Goal: Task Accomplishment & Management: Use online tool/utility

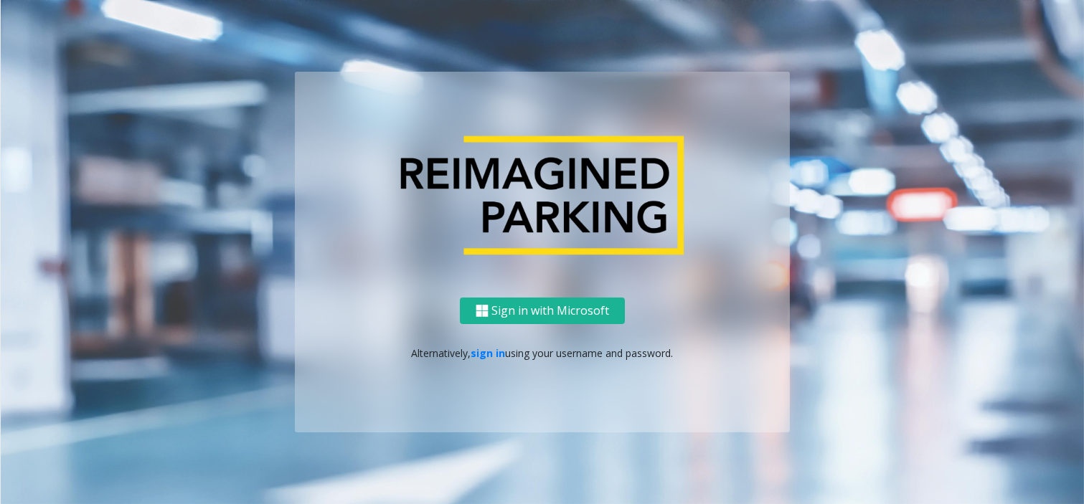
drag, startPoint x: 499, startPoint y: 341, endPoint x: 458, endPoint y: 364, distance: 47.2
click at [483, 352] on div "Sign in with Microsoft Alternatively, sign in using your username and password." at bounding box center [542, 365] width 495 height 135
click at [482, 349] on link "sign in" at bounding box center [488, 353] width 34 height 14
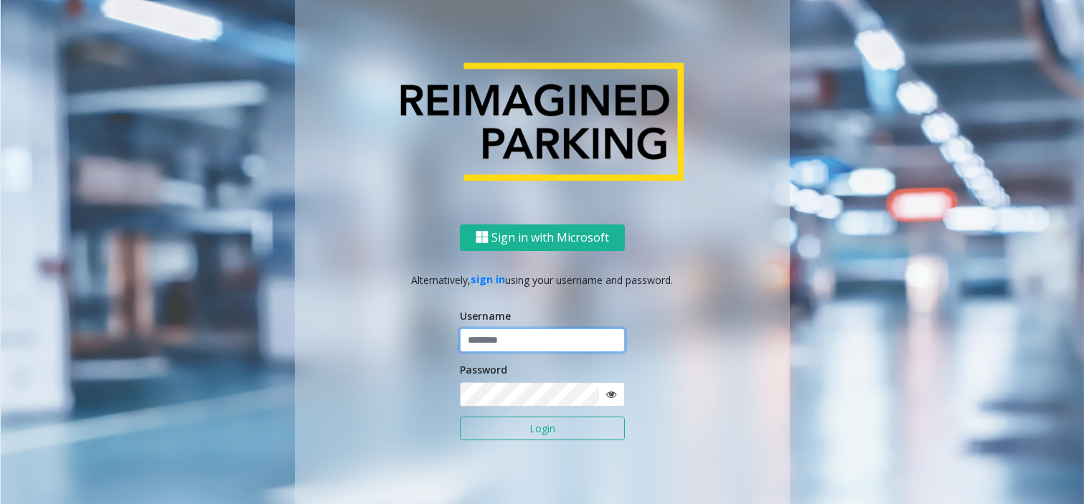
click at [485, 338] on input "text" at bounding box center [542, 341] width 165 height 24
type input "*******"
click at [504, 425] on button "Login" at bounding box center [542, 429] width 165 height 24
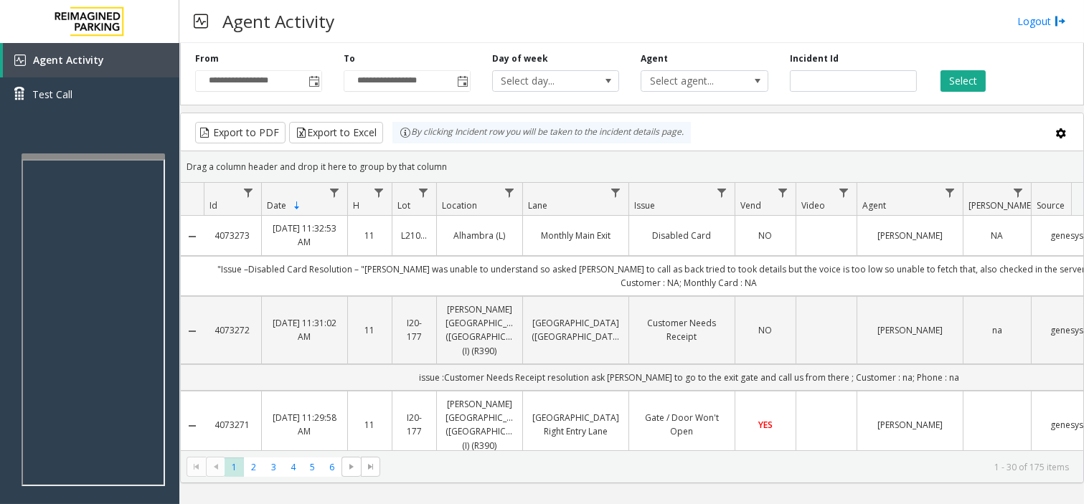
drag, startPoint x: 486, startPoint y: 14, endPoint x: 500, endPoint y: 13, distance: 13.7
click at [500, 13] on div "Agent Activity Logout" at bounding box center [631, 21] width 905 height 43
drag, startPoint x: 497, startPoint y: 18, endPoint x: 491, endPoint y: 22, distance: 7.8
drag, startPoint x: 491, startPoint y: 22, endPoint x: 446, endPoint y: 32, distance: 45.6
click at [446, 32] on div "Agent Activity Logout" at bounding box center [631, 21] width 905 height 43
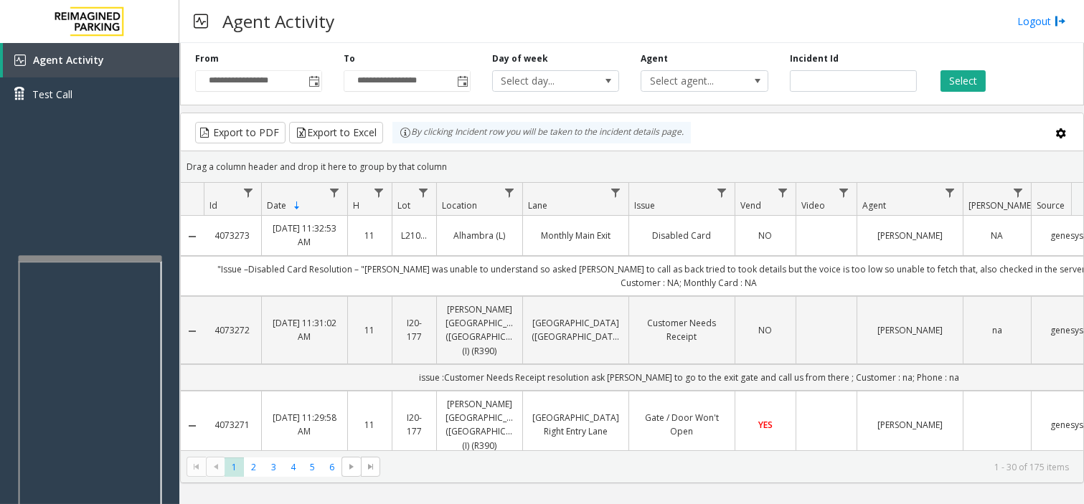
click at [88, 257] on div at bounding box center [90, 258] width 143 height 6
drag, startPoint x: 88, startPoint y: 230, endPoint x: 81, endPoint y: 232, distance: 7.3
click at [81, 232] on div "Agent Activity Test Call" at bounding box center [89, 295] width 179 height 504
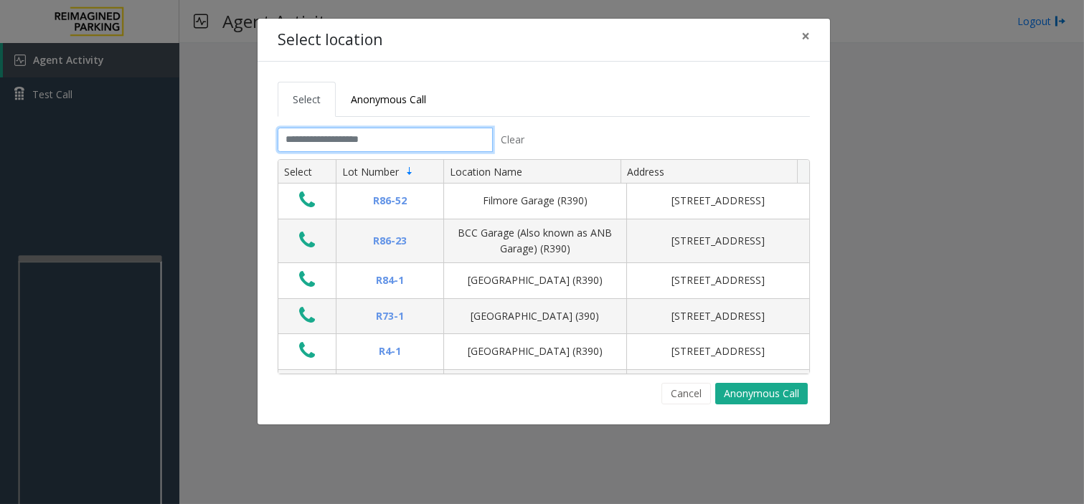
click at [367, 145] on input "text" at bounding box center [385, 140] width 215 height 24
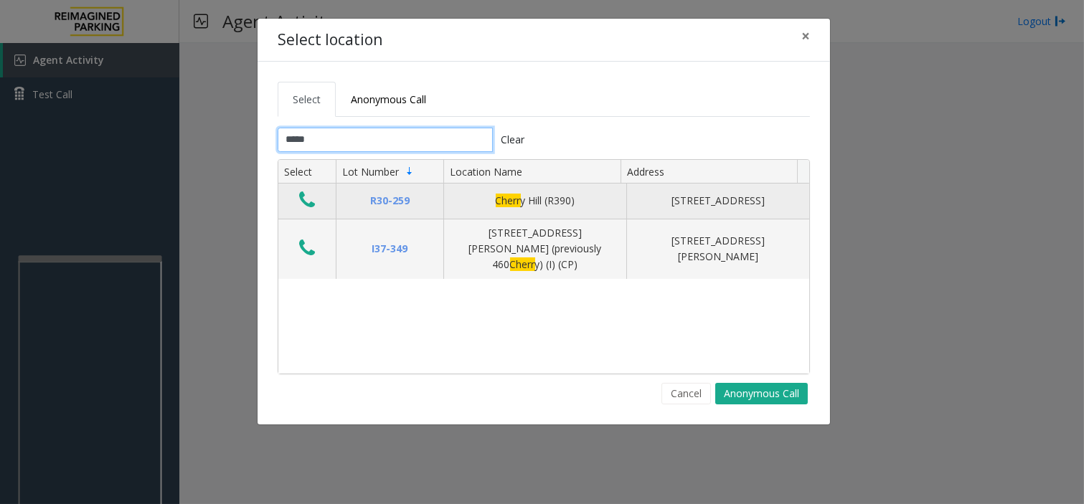
type input "*****"
click at [306, 203] on icon "Data table" at bounding box center [307, 200] width 16 height 20
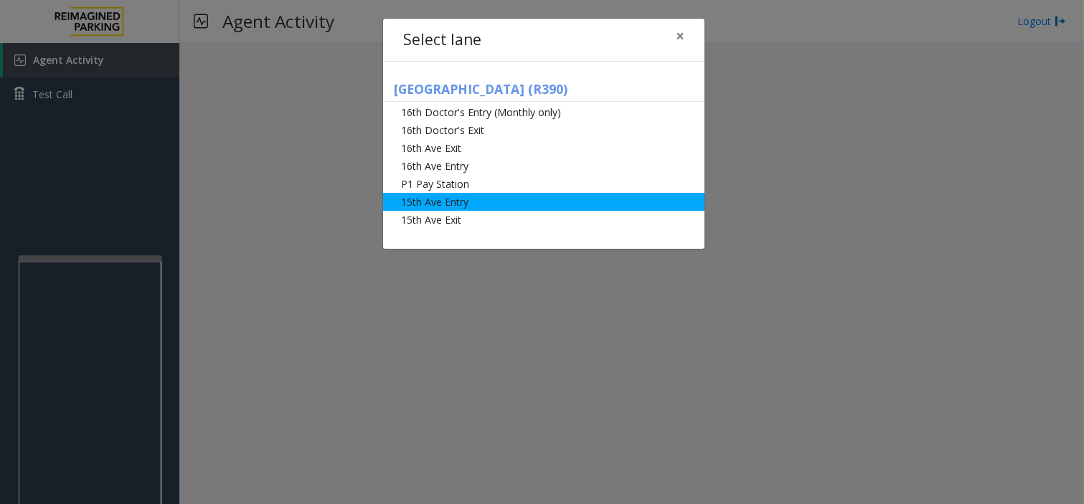
click at [491, 202] on li "15th Ave Entry" at bounding box center [543, 202] width 321 height 18
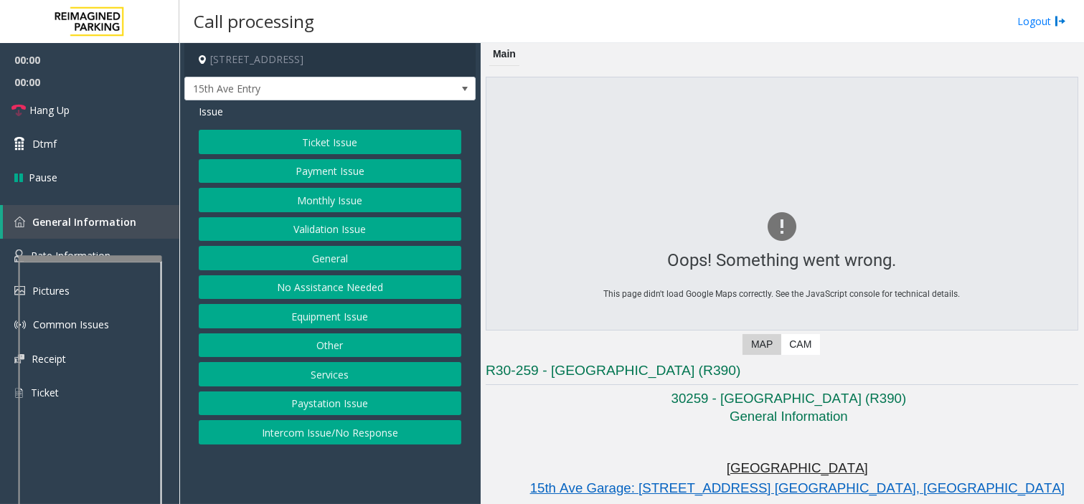
click at [340, 192] on button "Monthly Issue" at bounding box center [330, 200] width 263 height 24
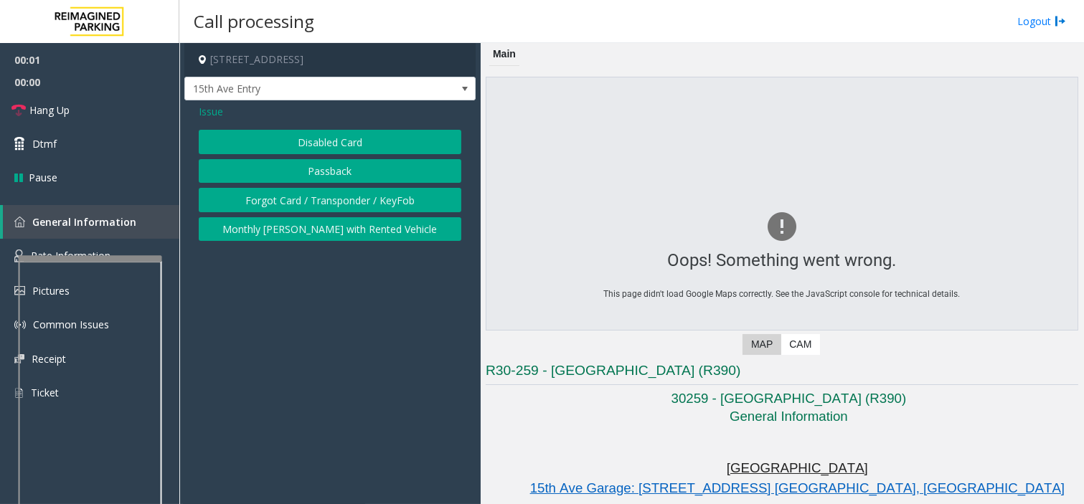
click at [323, 131] on button "Disabled Card" at bounding box center [330, 142] width 263 height 24
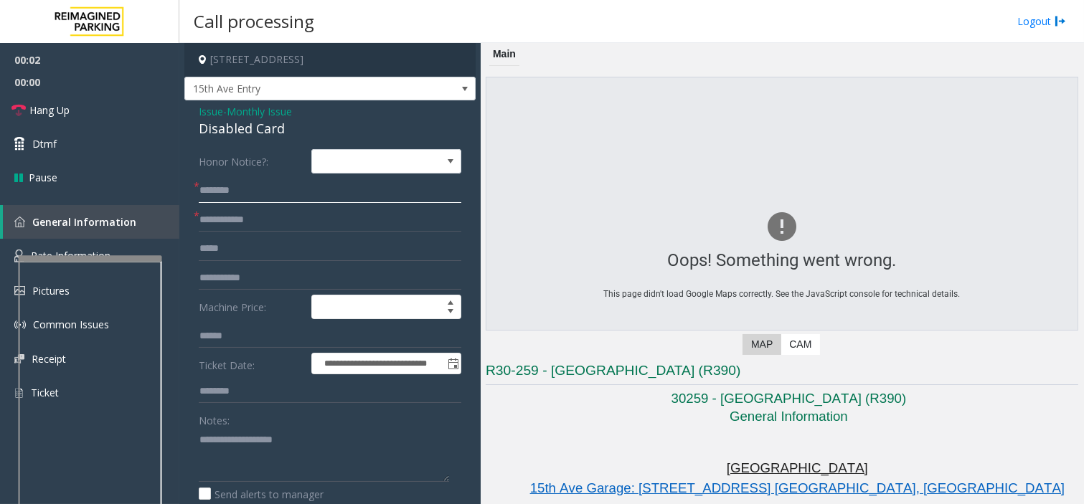
click at [289, 194] on input "text" at bounding box center [330, 191] width 263 height 24
type input "******"
click at [276, 215] on input "text" at bounding box center [330, 220] width 263 height 24
drag, startPoint x: 335, startPoint y: 446, endPoint x: 343, endPoint y: 434, distance: 14.5
paste textarea "**********"
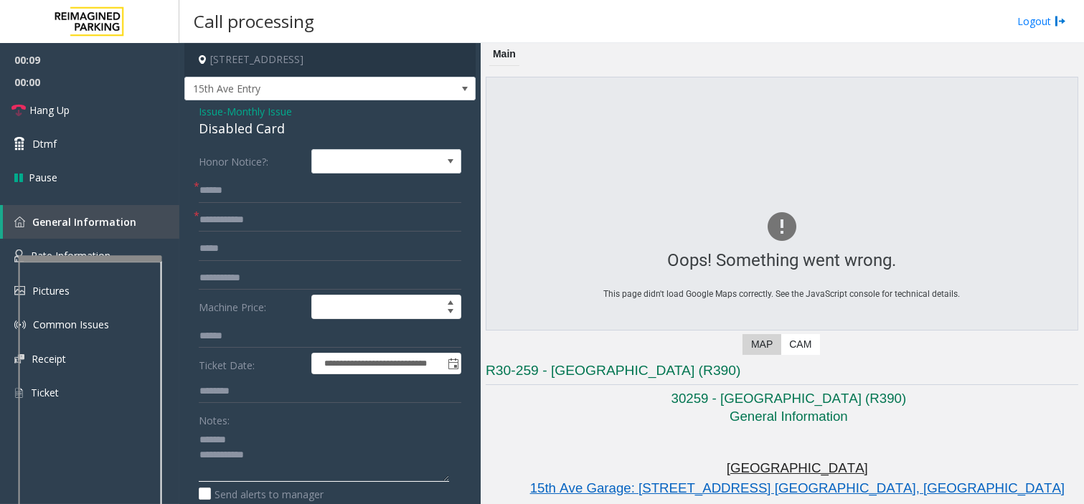
type textarea "**********"
drag, startPoint x: 189, startPoint y: 126, endPoint x: 288, endPoint y: 122, distance: 99.1
click at [253, 112] on span "Monthly Issue" at bounding box center [259, 111] width 65 height 15
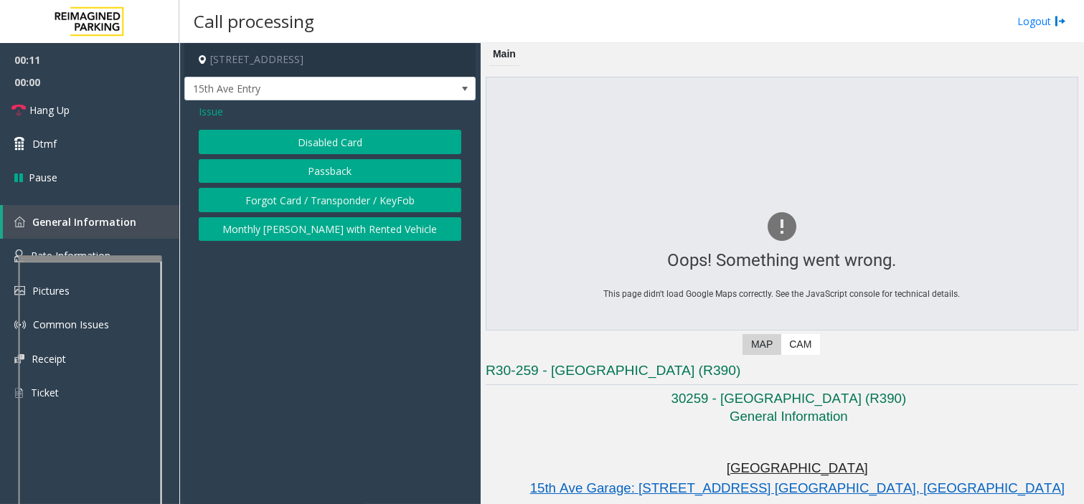
click at [255, 198] on button "Forgot Card / Transponder / KeyFob" at bounding box center [330, 200] width 263 height 24
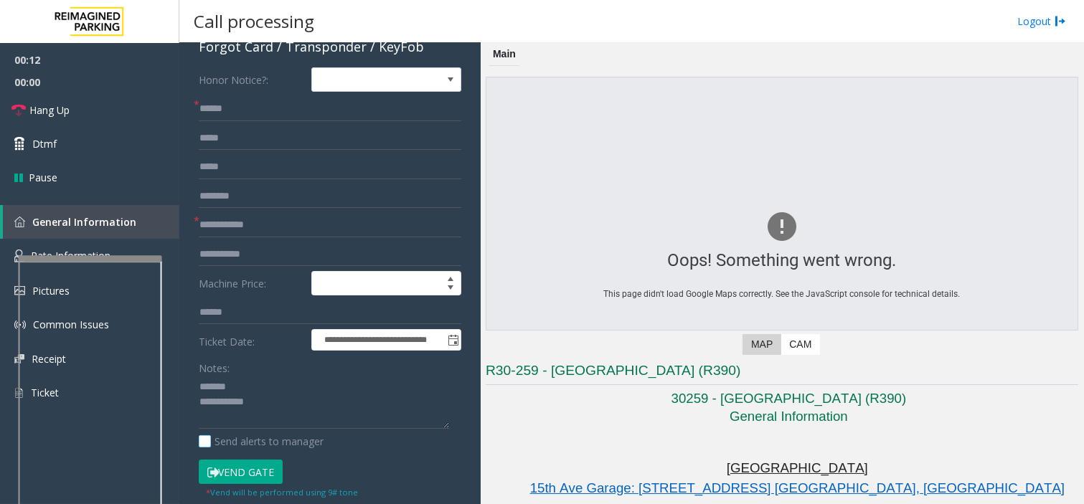
scroll to position [159, 0]
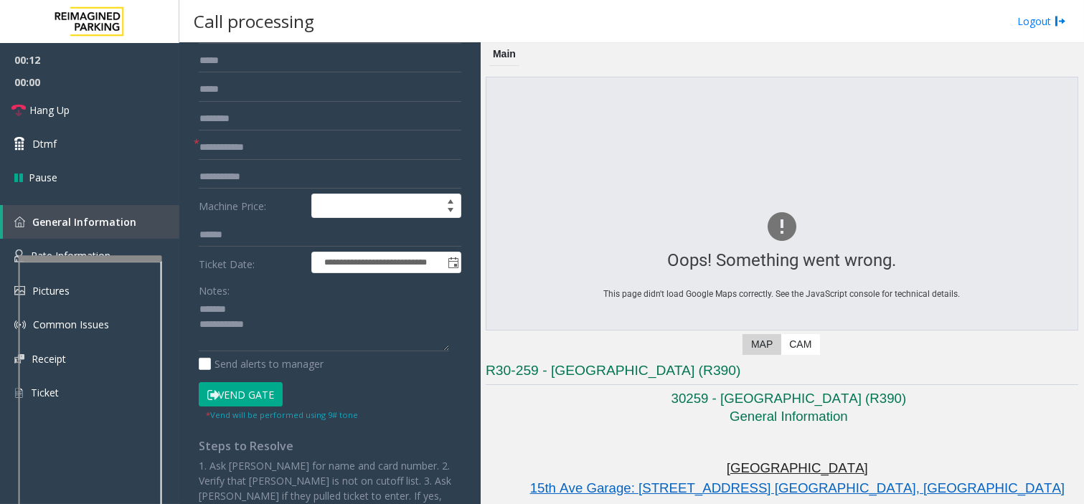
click at [253, 396] on button "Vend Gate" at bounding box center [241, 394] width 84 height 24
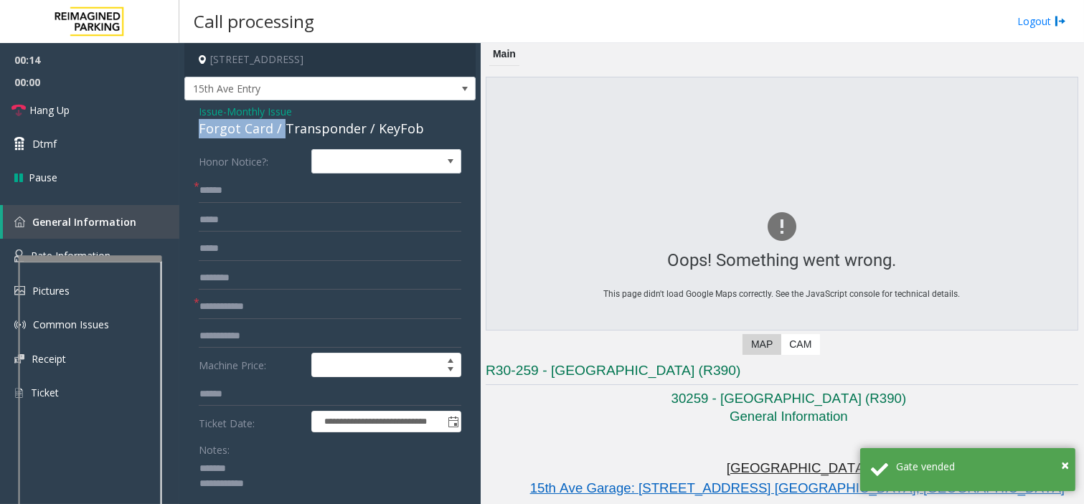
drag, startPoint x: 190, startPoint y: 127, endPoint x: 283, endPoint y: 126, distance: 92.5
click at [283, 126] on div "**********" at bounding box center [329, 453] width 291 height 707
click at [247, 131] on div "Forgot Card / Transponder / KeyFob" at bounding box center [330, 128] width 263 height 19
drag, startPoint x: 196, startPoint y: 124, endPoint x: 268, endPoint y: 131, distance: 72.1
click at [268, 131] on div "**********" at bounding box center [329, 453] width 291 height 707
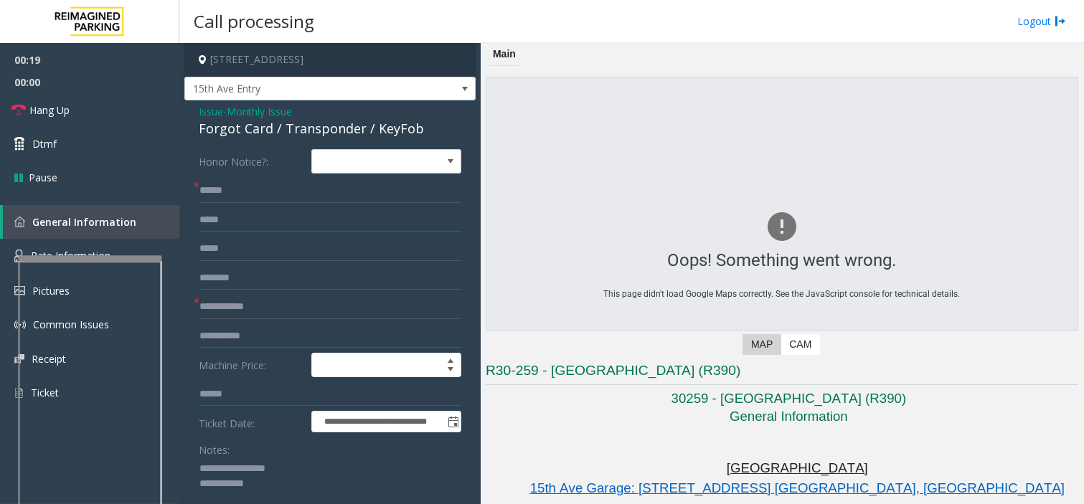
click at [346, 491] on textarea at bounding box center [324, 485] width 250 height 54
click at [254, 194] on input "******" at bounding box center [330, 191] width 263 height 24
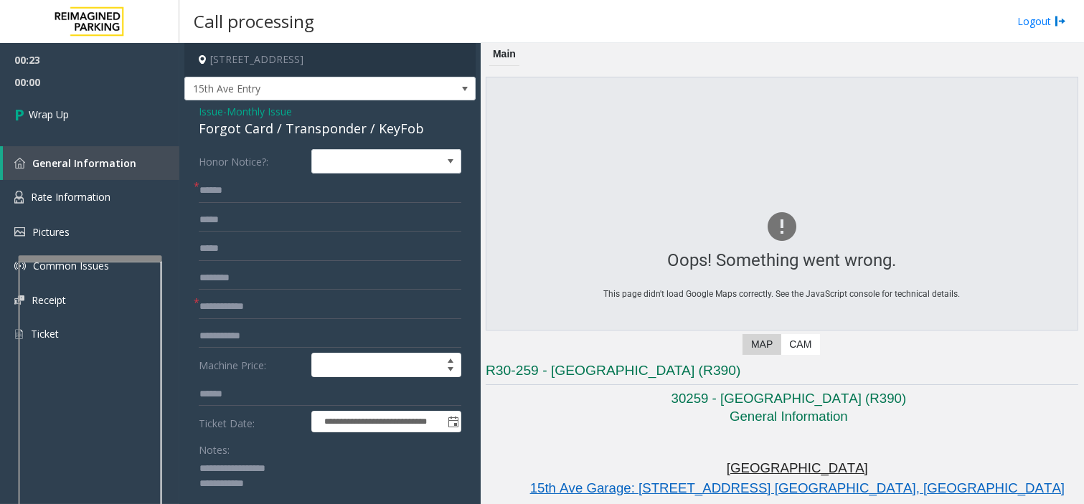
click at [290, 485] on textarea at bounding box center [324, 485] width 250 height 54
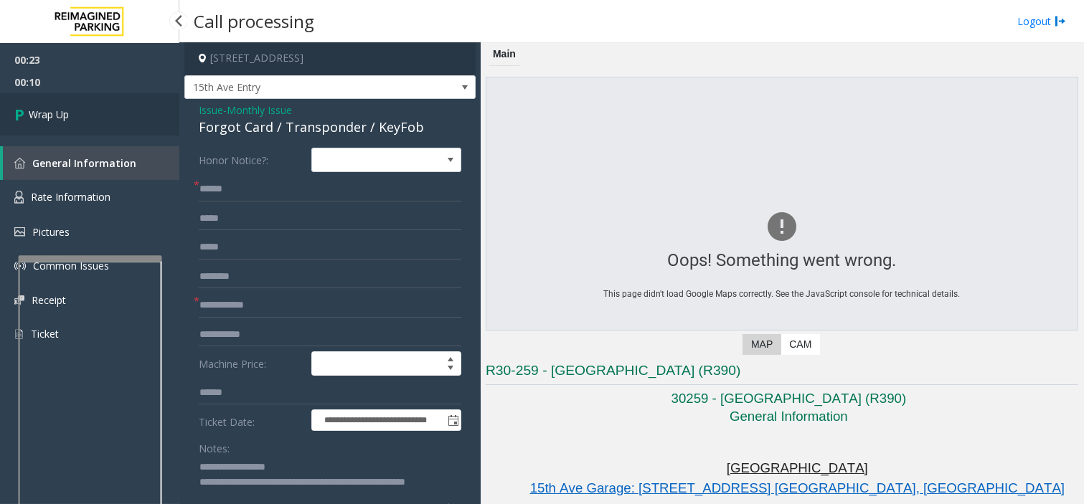
type textarea "**********"
click at [87, 98] on link "Wrap Up" at bounding box center [89, 114] width 179 height 42
click at [138, 116] on link "Wrap Up" at bounding box center [89, 114] width 179 height 42
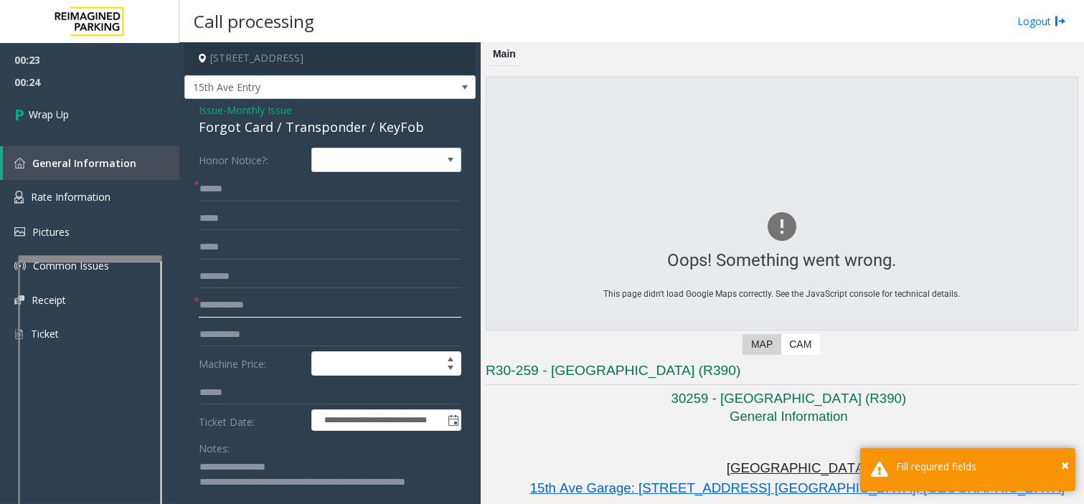
click at [227, 303] on input "text" at bounding box center [330, 305] width 263 height 24
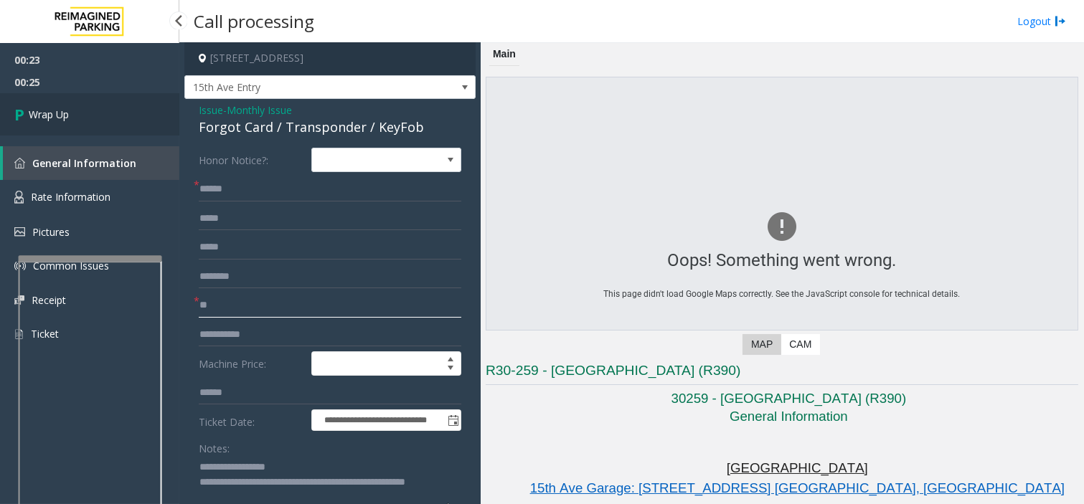
type input "**"
click at [95, 105] on link "Wrap Up" at bounding box center [89, 114] width 179 height 42
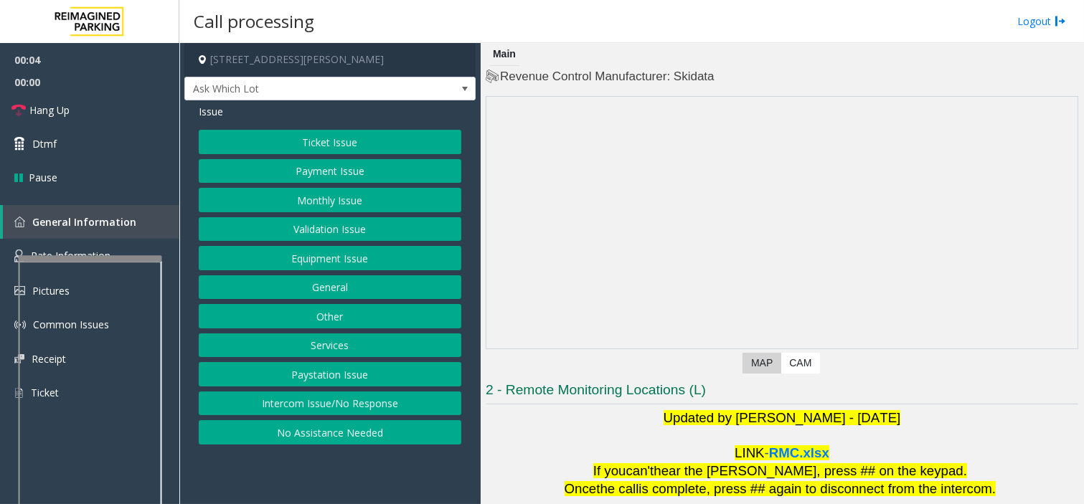
click at [364, 483] on app-call-processing-form "[STREET_ADDRESS][PERSON_NAME] Ask Which Lot Issue Ticket Issue Payment Issue Mo…" at bounding box center [329, 273] width 301 height 461
drag, startPoint x: 338, startPoint y: 470, endPoint x: 328, endPoint y: 475, distance: 11.2
drag, startPoint x: 328, startPoint y: 475, endPoint x: 316, endPoint y: 475, distance: 11.5
click at [316, 475] on app-call-processing-form "[STREET_ADDRESS][PERSON_NAME] Ask Which Lot Issue Ticket Issue Payment Issue Mo…" at bounding box center [329, 273] width 301 height 461
drag, startPoint x: 305, startPoint y: 476, endPoint x: 275, endPoint y: 477, distance: 29.4
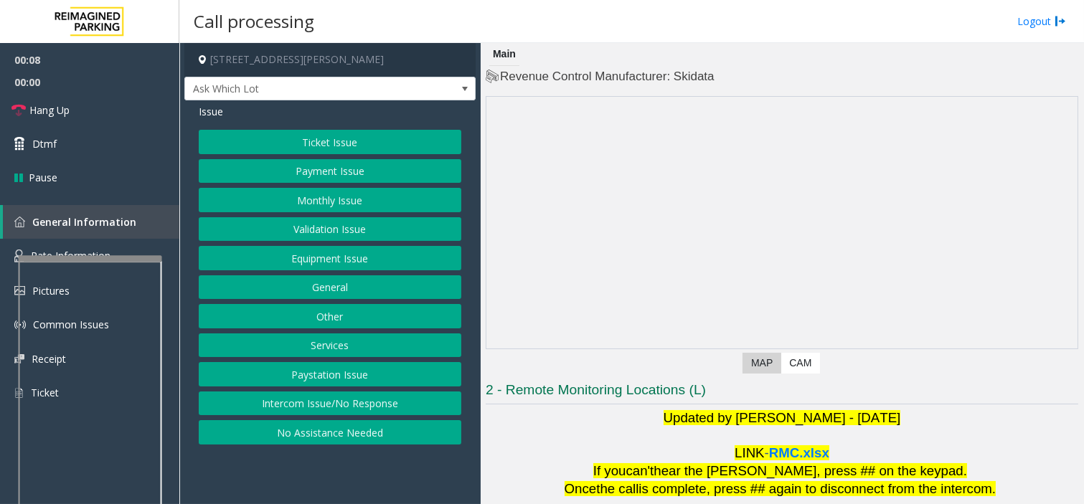
drag, startPoint x: 275, startPoint y: 477, endPoint x: 261, endPoint y: 478, distance: 14.4
click at [261, 478] on app-call-processing-form "[STREET_ADDRESS][PERSON_NAME] Ask Which Lot Issue Ticket Issue Payment Issue Mo…" at bounding box center [329, 273] width 301 height 461
click at [773, 452] on span "RMC.xlsx" at bounding box center [799, 452] width 60 height 15
click at [298, 477] on app-call-processing-form "[STREET_ADDRESS][PERSON_NAME] Ask Which Lot Issue Ticket Issue Payment Issue Mo…" at bounding box center [329, 273] width 301 height 461
click at [345, 402] on button "Intercom Issue/No Response" at bounding box center [330, 404] width 263 height 24
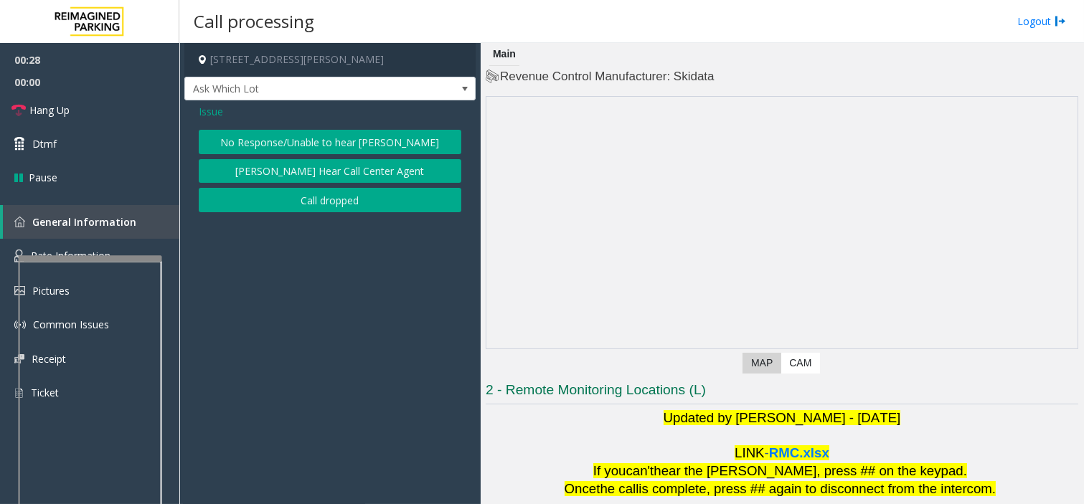
click at [321, 136] on button "No Response/Unable to hear [PERSON_NAME]" at bounding box center [330, 142] width 263 height 24
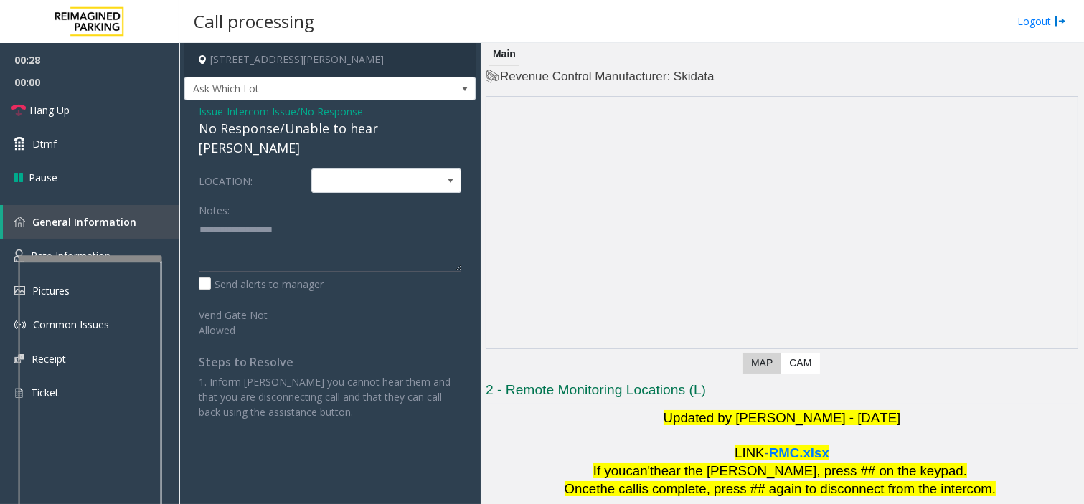
click at [283, 119] on div "No Response/Unable to hear [PERSON_NAME]" at bounding box center [330, 138] width 263 height 39
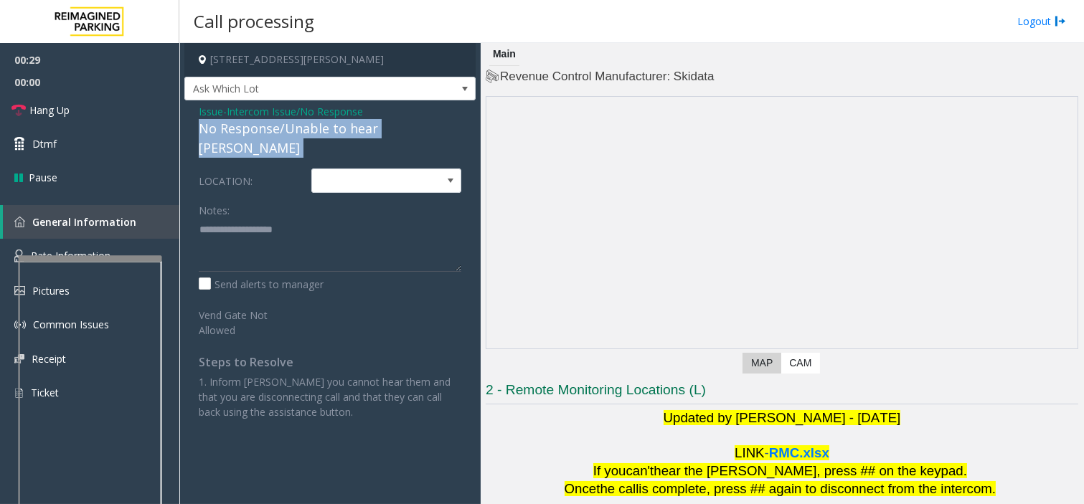
click at [283, 119] on div "No Response/Unable to hear [PERSON_NAME]" at bounding box center [330, 138] width 263 height 39
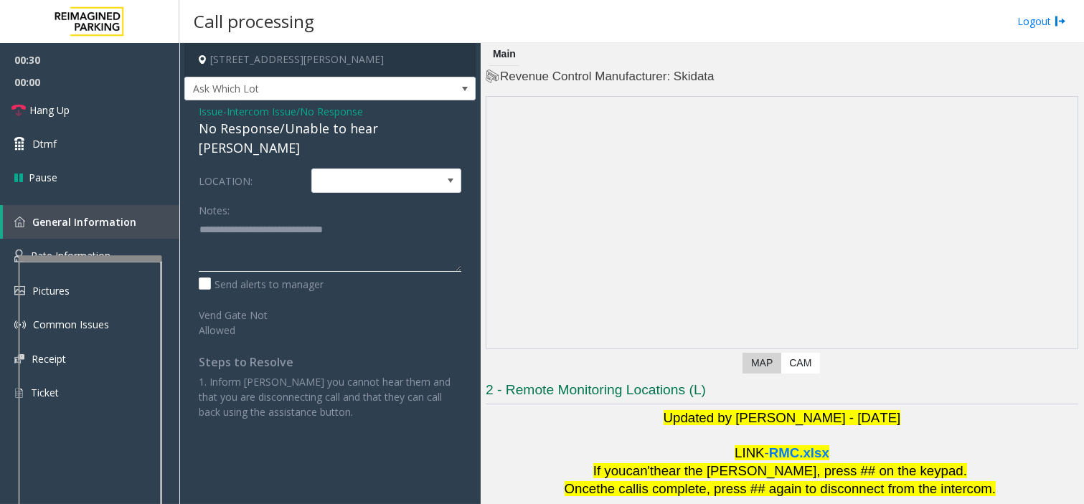
click at [392, 218] on textarea at bounding box center [330, 245] width 263 height 54
click at [132, 97] on link "Hang Up" at bounding box center [89, 110] width 179 height 34
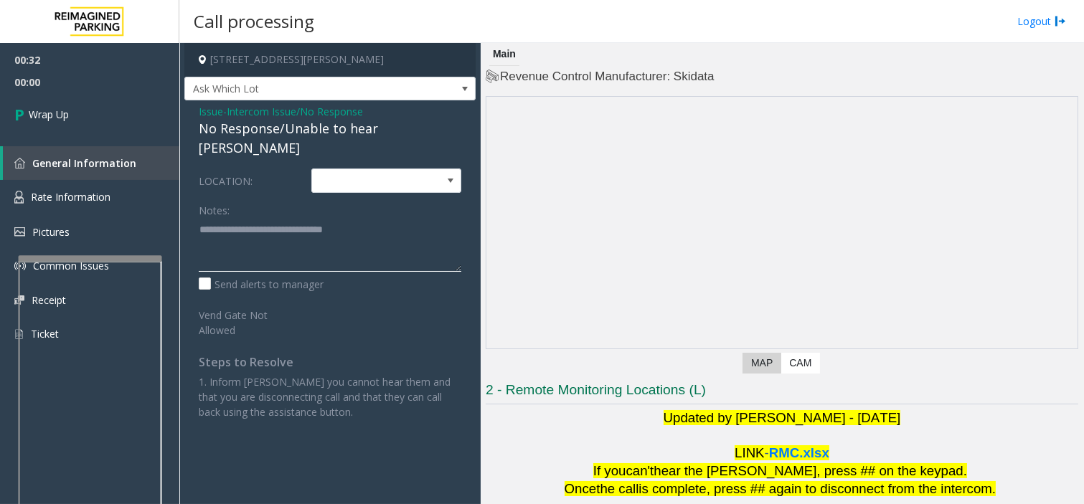
drag, startPoint x: 313, startPoint y: 237, endPoint x: 339, endPoint y: 232, distance: 25.6
click at [313, 237] on textarea at bounding box center [330, 245] width 263 height 54
click at [313, 234] on textarea at bounding box center [330, 245] width 263 height 54
type textarea "**********"
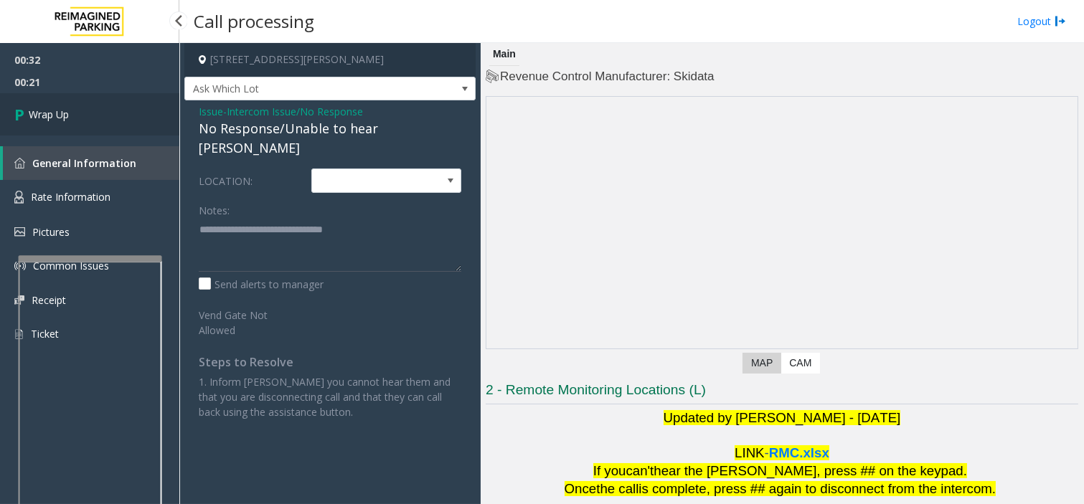
click at [121, 110] on link "Wrap Up" at bounding box center [89, 114] width 179 height 42
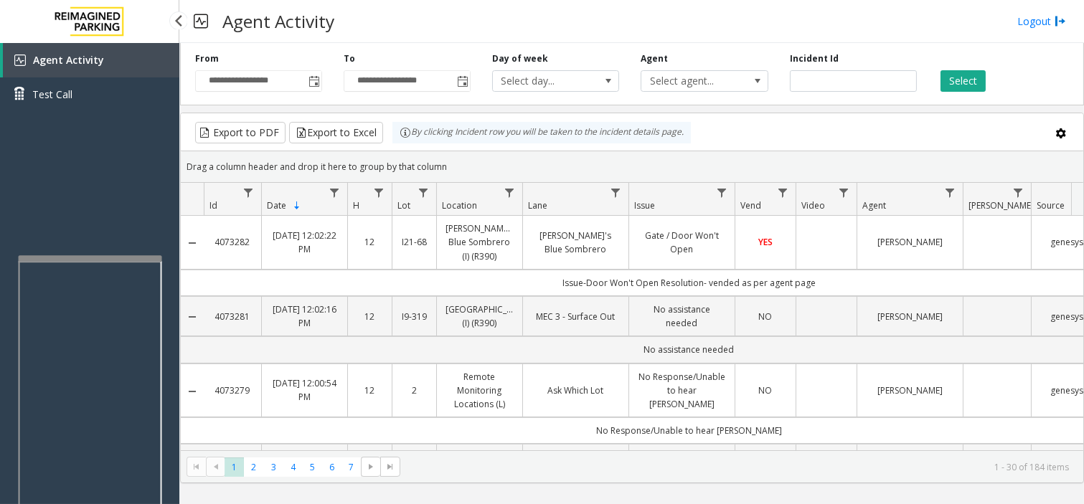
drag, startPoint x: 131, startPoint y: 187, endPoint x: 93, endPoint y: 198, distance: 38.8
click at [93, 198] on div "Agent Activity Test Call" at bounding box center [89, 295] width 179 height 504
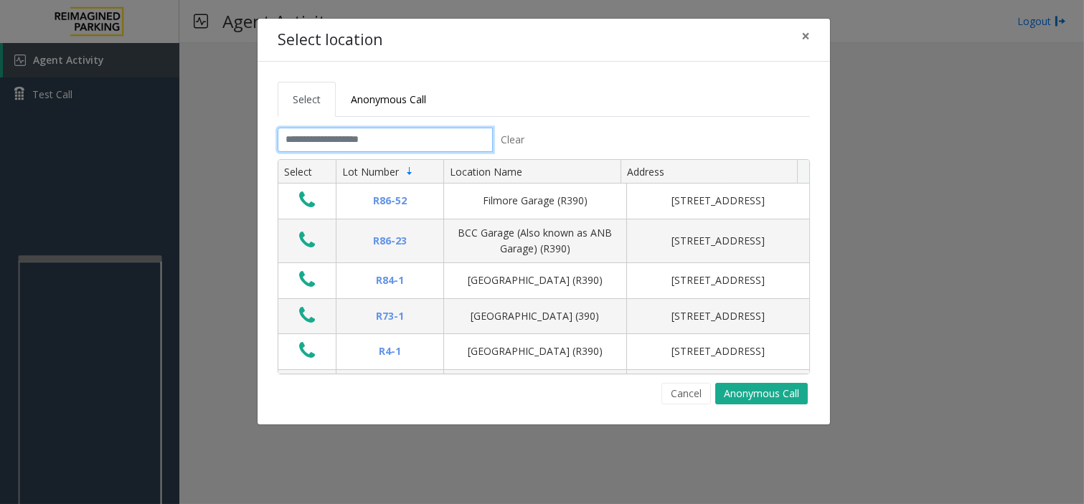
click at [419, 143] on input "text" at bounding box center [385, 140] width 215 height 24
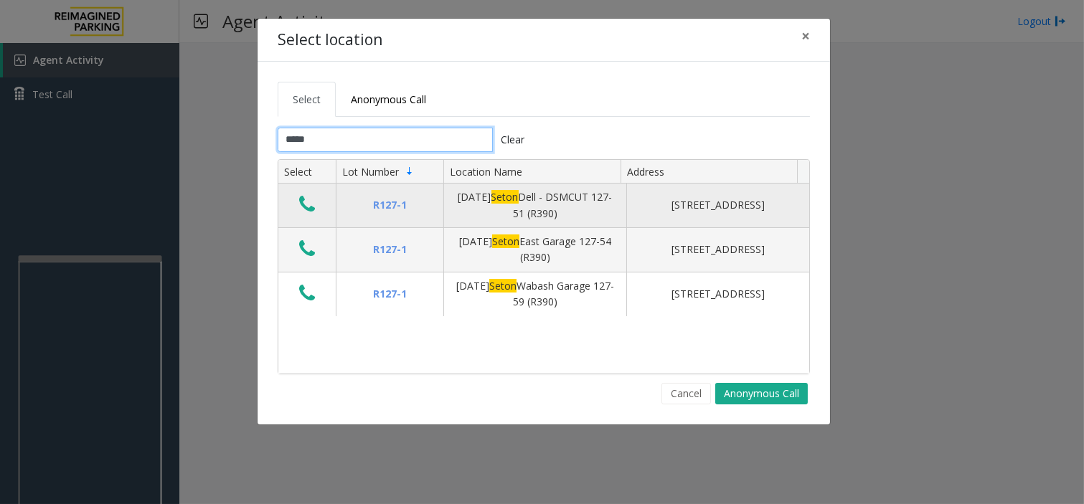
type input "*****"
click at [313, 204] on icon "Data table" at bounding box center [307, 204] width 16 height 20
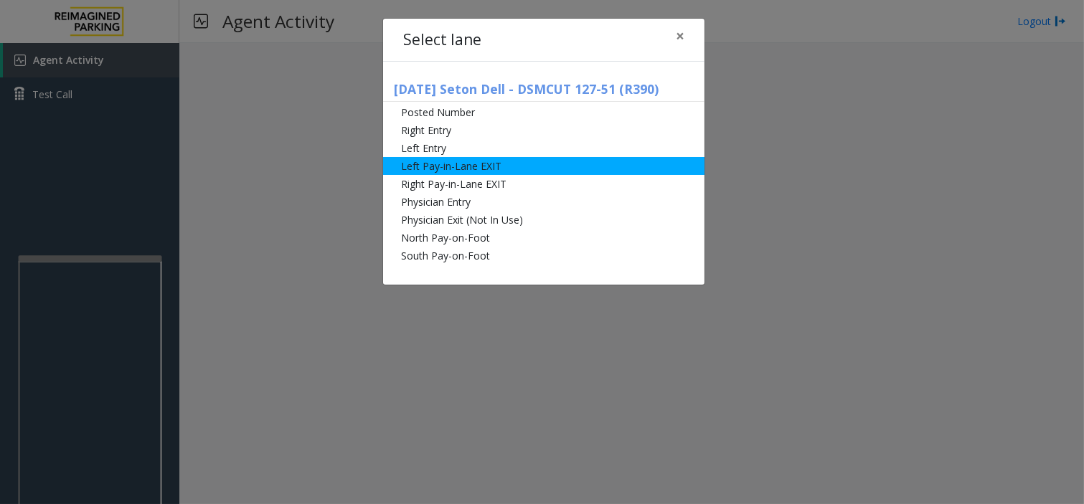
click at [476, 167] on li "Left Pay-in-Lane EXIT" at bounding box center [543, 166] width 321 height 18
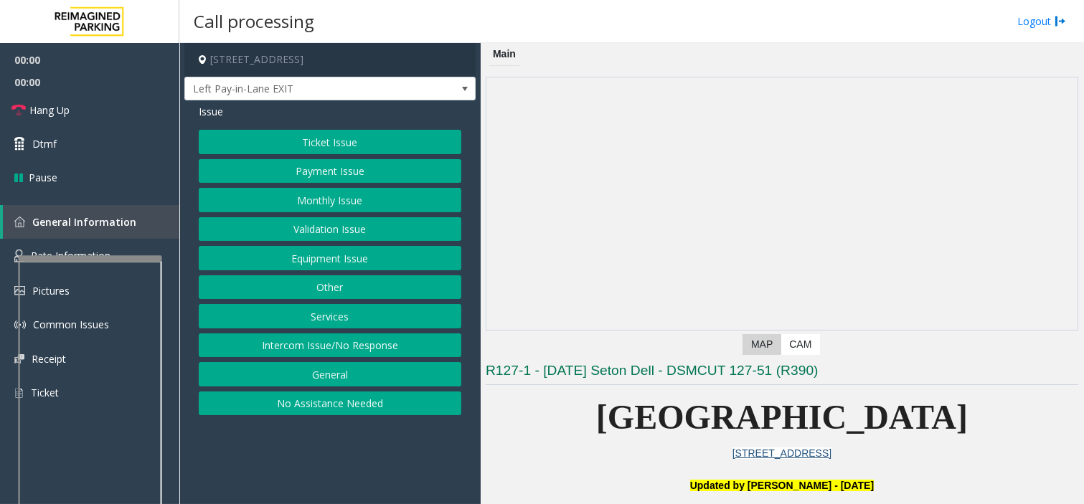
drag, startPoint x: 396, startPoint y: 438, endPoint x: 387, endPoint y: 443, distance: 10.0
drag, startPoint x: 387, startPoint y: 443, endPoint x: 356, endPoint y: 459, distance: 35.3
click at [356, 459] on app-call-processing-form "[STREET_ADDRESS] Left Pay-in-Lane EXIT Issue Ticket Issue Payment Issue Monthly…" at bounding box center [329, 273] width 301 height 461
click at [288, 230] on button "Validation Issue" at bounding box center [330, 229] width 263 height 24
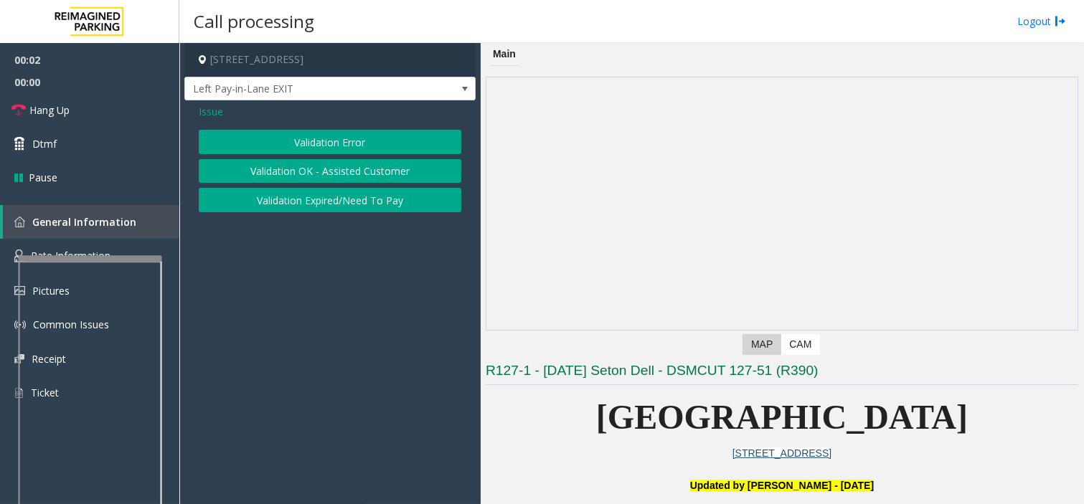
click at [304, 152] on button "Validation Error" at bounding box center [330, 142] width 263 height 24
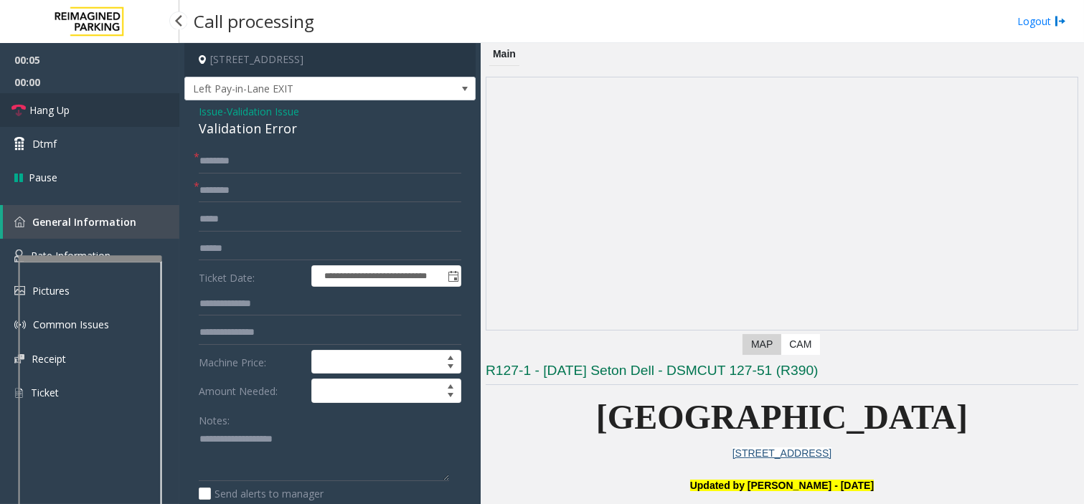
click at [119, 103] on link "Hang Up" at bounding box center [89, 110] width 179 height 34
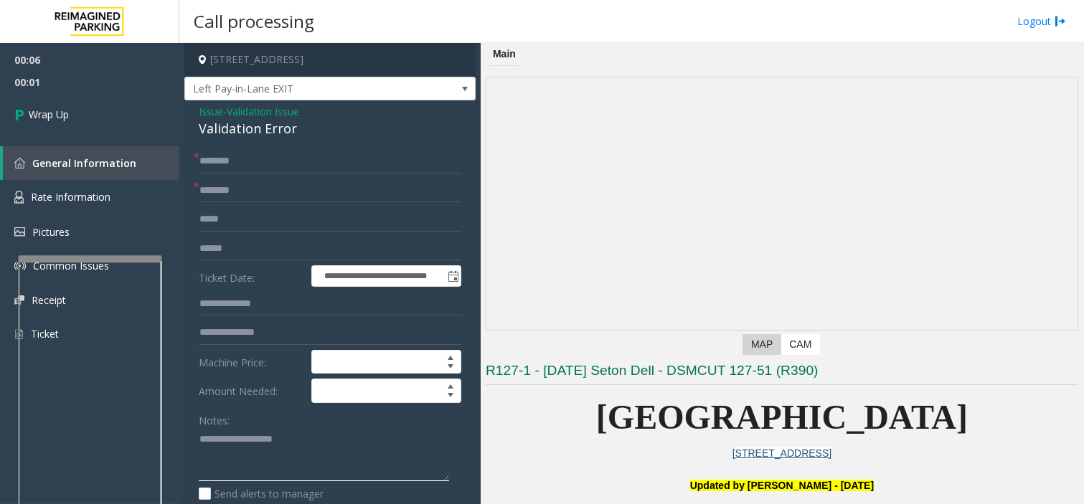
click at [295, 457] on textarea at bounding box center [324, 455] width 250 height 54
click at [371, 443] on textarea at bounding box center [324, 455] width 250 height 54
paste textarea "**********"
click at [237, 133] on div "Validation Error" at bounding box center [330, 128] width 263 height 19
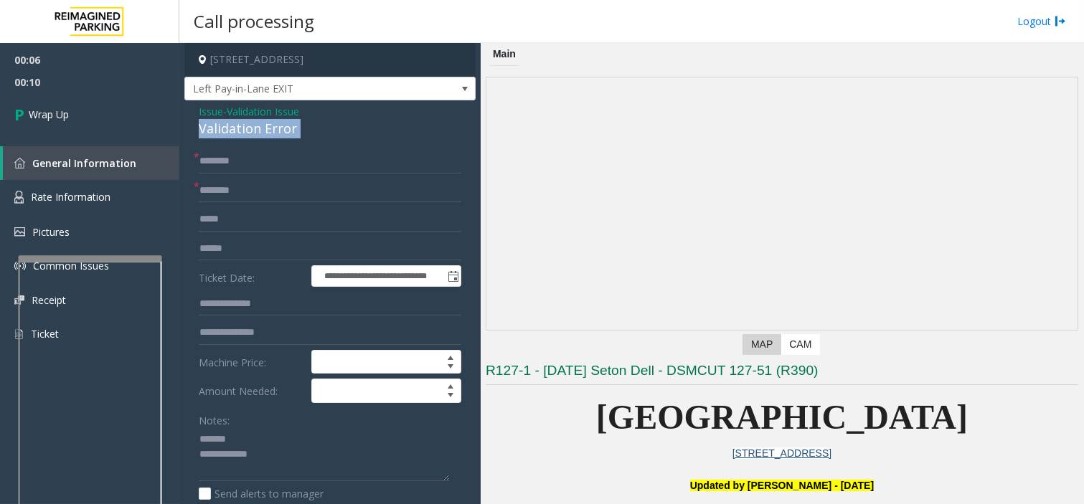
click at [237, 133] on div "Validation Error" at bounding box center [330, 128] width 263 height 19
copy div "Validation Error"
paste textarea "**********"
drag, startPoint x: 249, startPoint y: 435, endPoint x: 282, endPoint y: 465, distance: 44.2
click at [253, 436] on textarea at bounding box center [324, 455] width 250 height 54
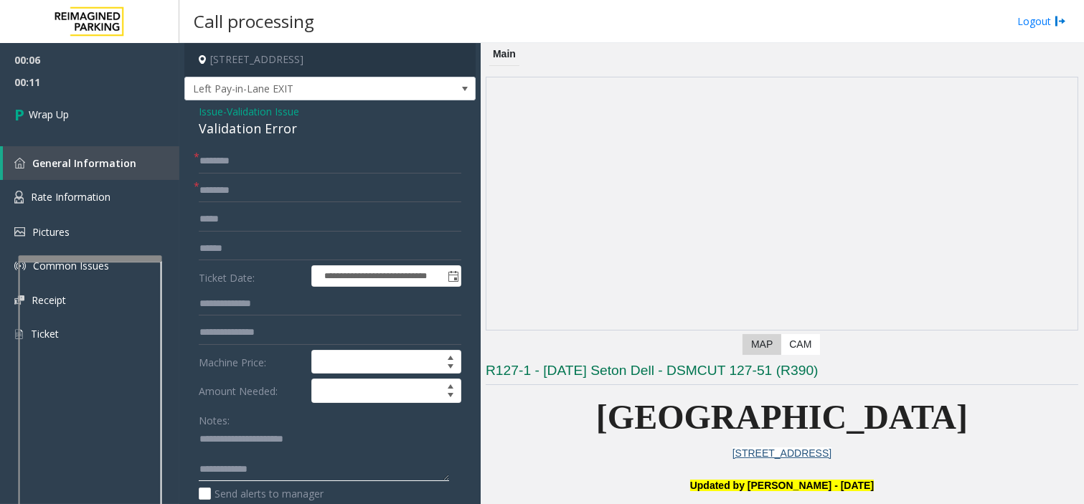
click at [288, 471] on textarea at bounding box center [324, 455] width 250 height 54
type textarea "**********"
click at [241, 169] on input "text" at bounding box center [330, 161] width 263 height 24
type input "**"
click at [251, 189] on input "*" at bounding box center [330, 191] width 263 height 24
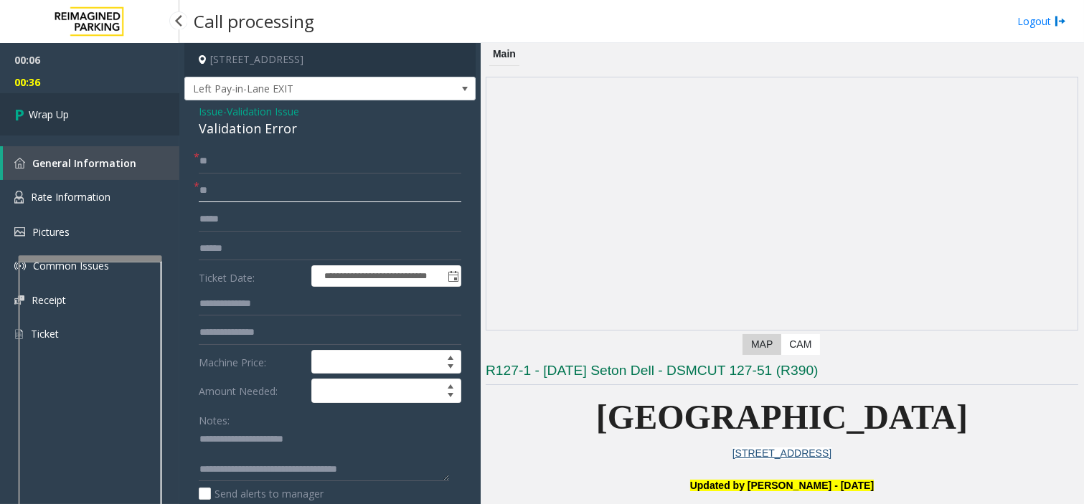
type input "**"
click at [85, 95] on link "Wrap Up" at bounding box center [89, 114] width 179 height 42
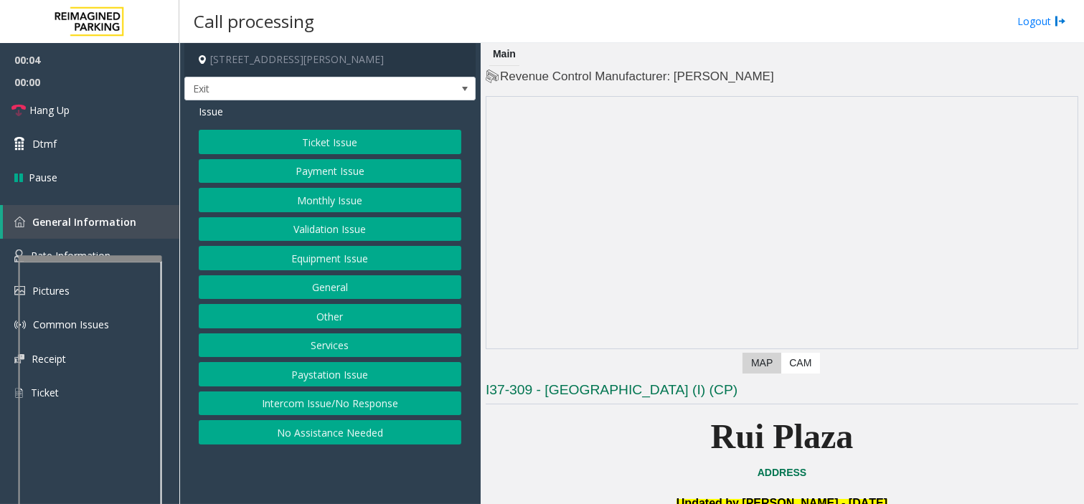
scroll to position [319, 0]
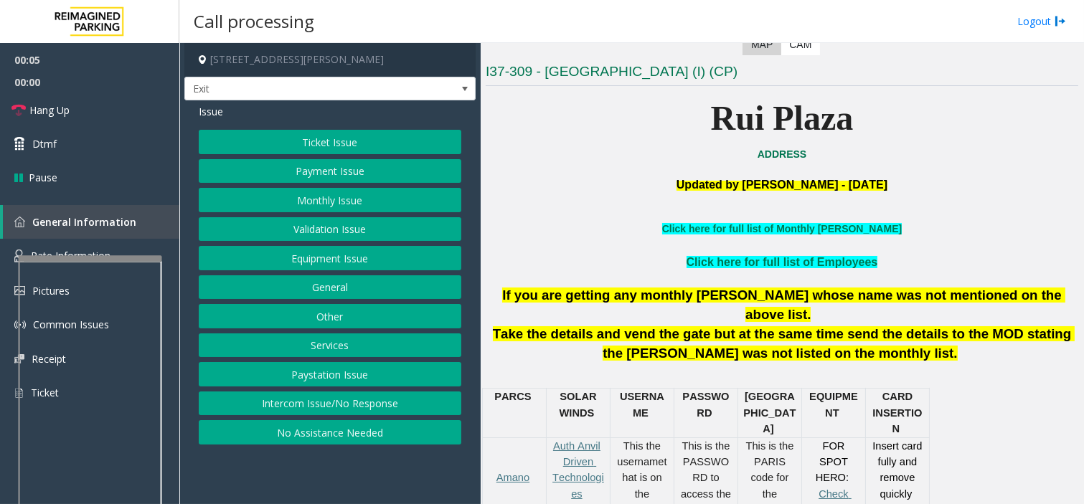
click at [331, 195] on button "Monthly Issue" at bounding box center [330, 200] width 263 height 24
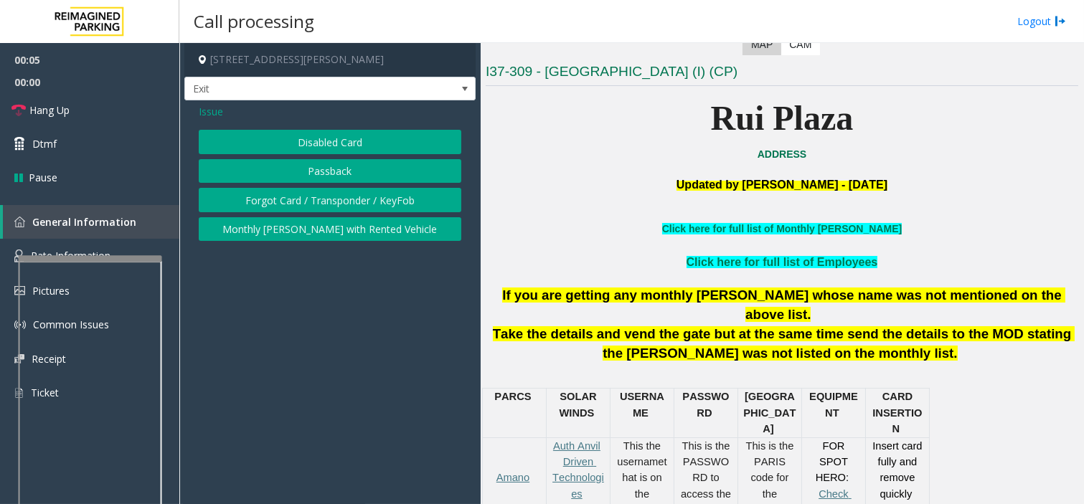
click at [324, 205] on button "Forgot Card / Transponder / KeyFob" at bounding box center [330, 200] width 263 height 24
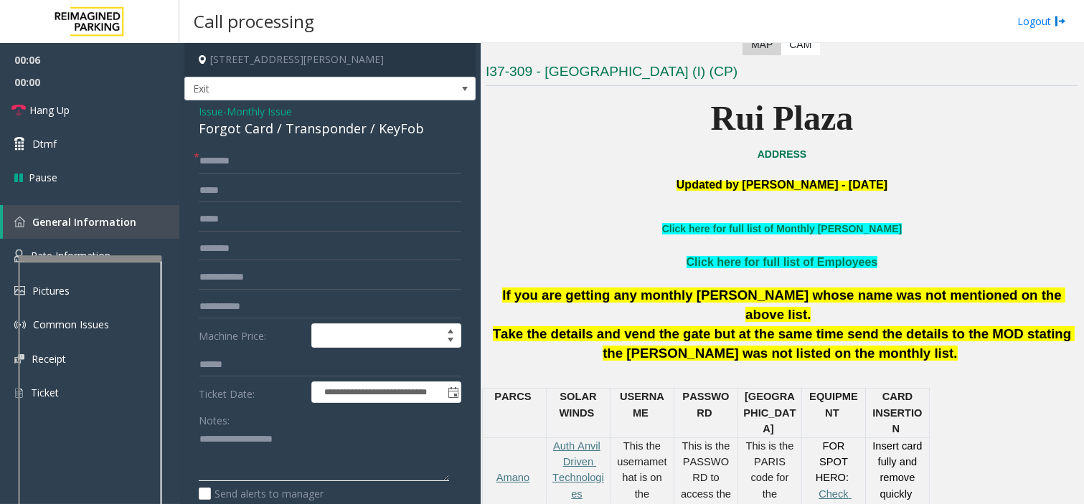
drag, startPoint x: 303, startPoint y: 442, endPoint x: 303, endPoint y: 430, distance: 11.5
paste textarea "**********"
drag, startPoint x: 367, startPoint y: 128, endPoint x: 418, endPoint y: 130, distance: 51.0
click at [418, 130] on div "Forgot Card / Transponder / KeyFob" at bounding box center [330, 128] width 263 height 19
click at [303, 438] on textarea at bounding box center [324, 455] width 250 height 54
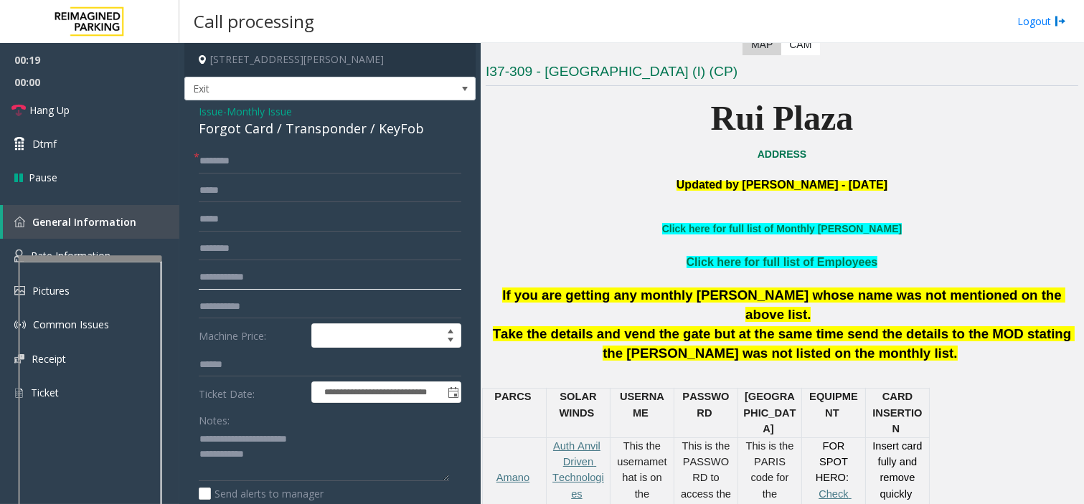
click at [265, 280] on input "text" at bounding box center [330, 277] width 263 height 24
click at [313, 448] on textarea at bounding box center [324, 455] width 250 height 54
click at [330, 438] on textarea at bounding box center [324, 455] width 250 height 54
type textarea "**********"
click at [211, 108] on span "Issue" at bounding box center [211, 111] width 24 height 15
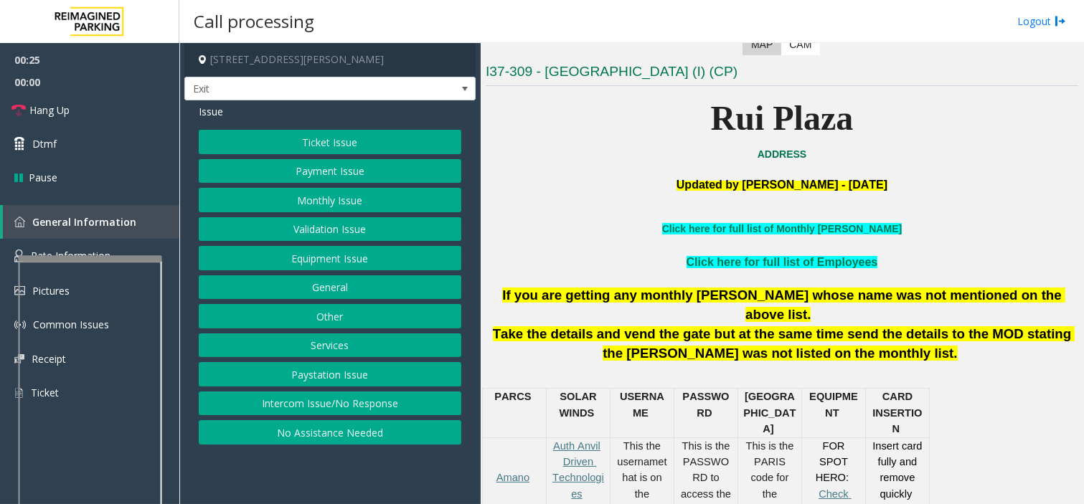
click at [331, 342] on button "Services" at bounding box center [330, 346] width 263 height 24
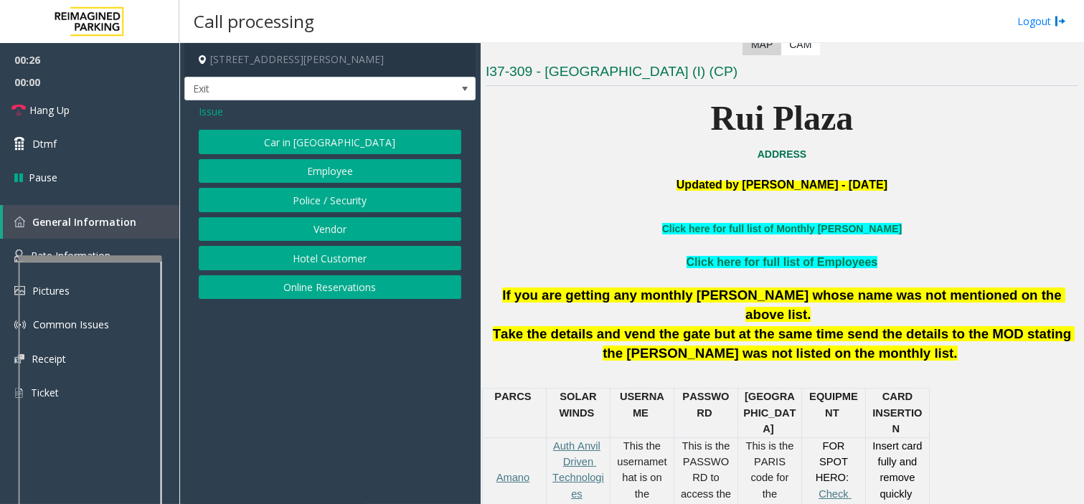
click at [331, 296] on button "Online Reservations" at bounding box center [330, 287] width 263 height 24
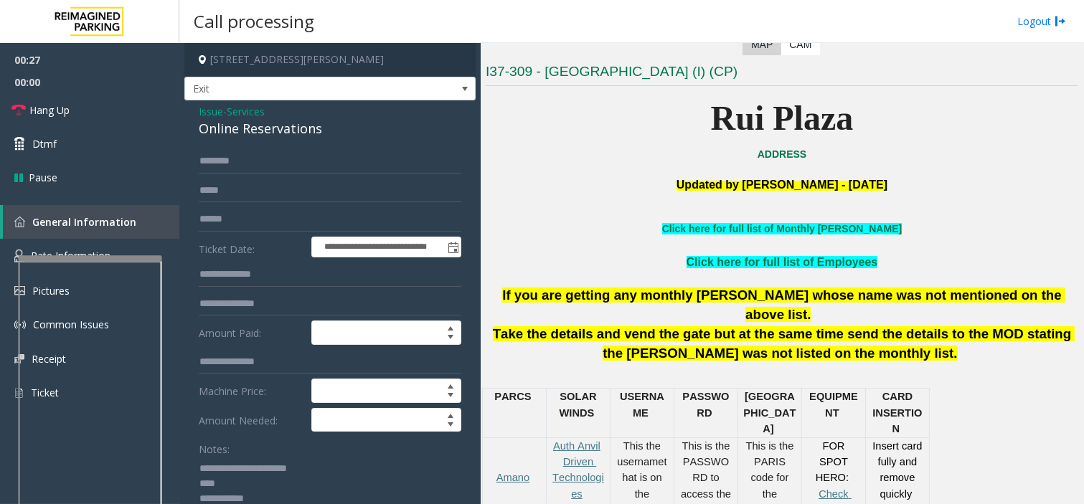
click at [241, 113] on span "Services" at bounding box center [246, 111] width 38 height 15
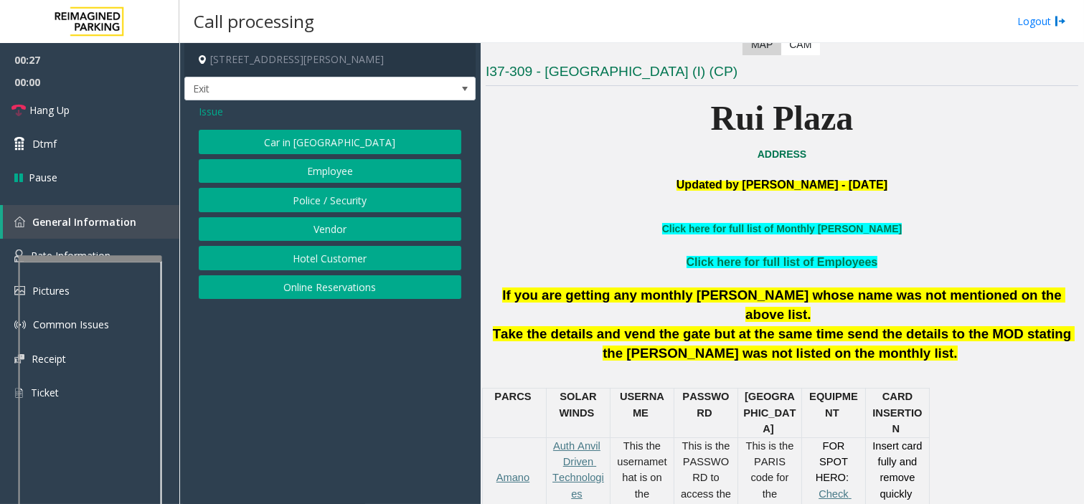
click at [296, 258] on button "Hotel Customer" at bounding box center [330, 258] width 263 height 24
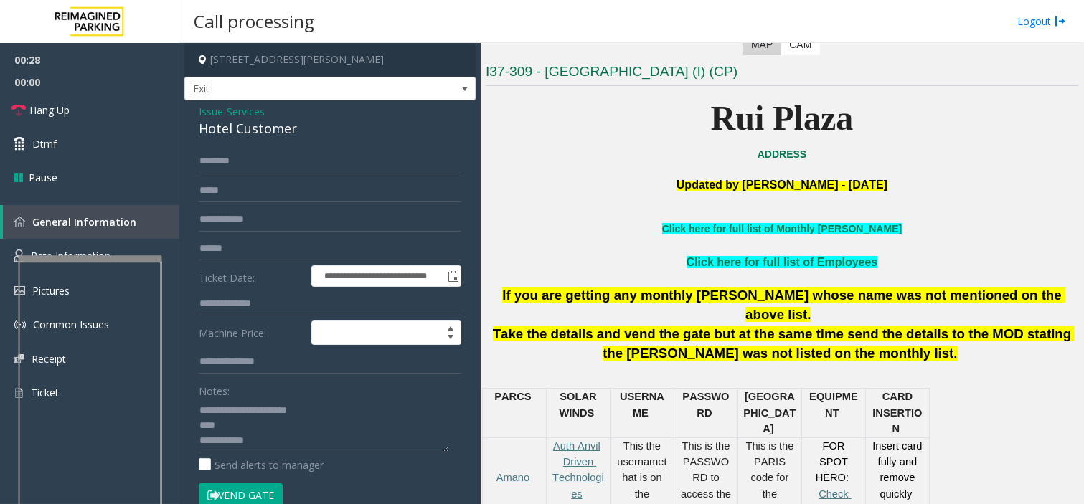
click at [242, 128] on div "Hotel Customer" at bounding box center [330, 128] width 263 height 19
copy div "Hotel Customer"
click at [327, 413] on textarea at bounding box center [324, 426] width 250 height 54
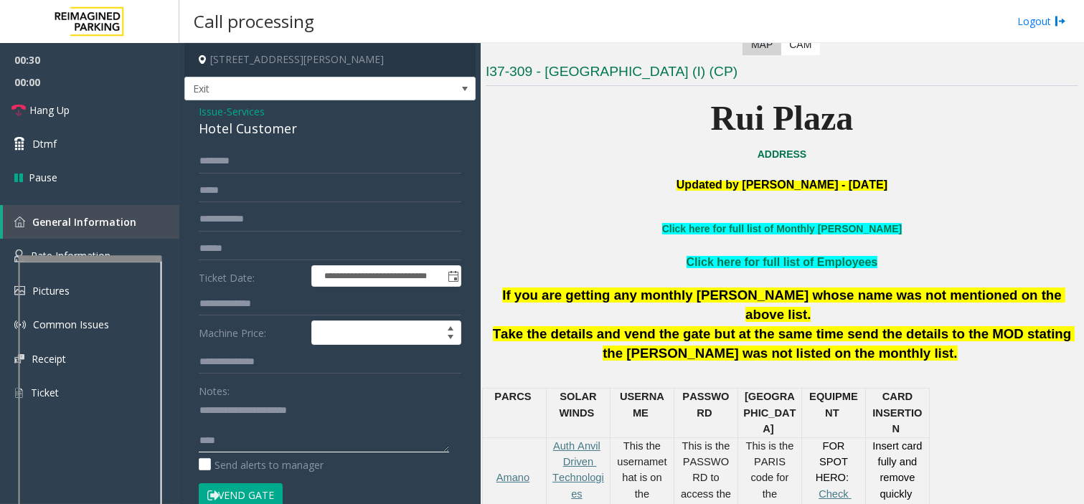
paste textarea "**********"
click at [286, 441] on textarea at bounding box center [324, 426] width 250 height 54
type textarea "**********"
click at [242, 159] on input "text" at bounding box center [330, 161] width 263 height 24
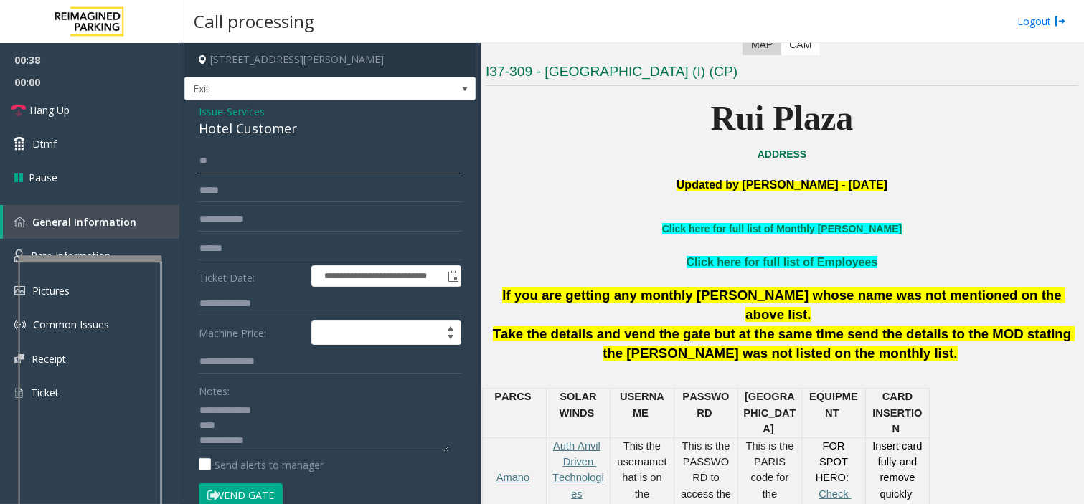
type input "*"
type input "******"
click at [336, 443] on textarea at bounding box center [324, 426] width 250 height 54
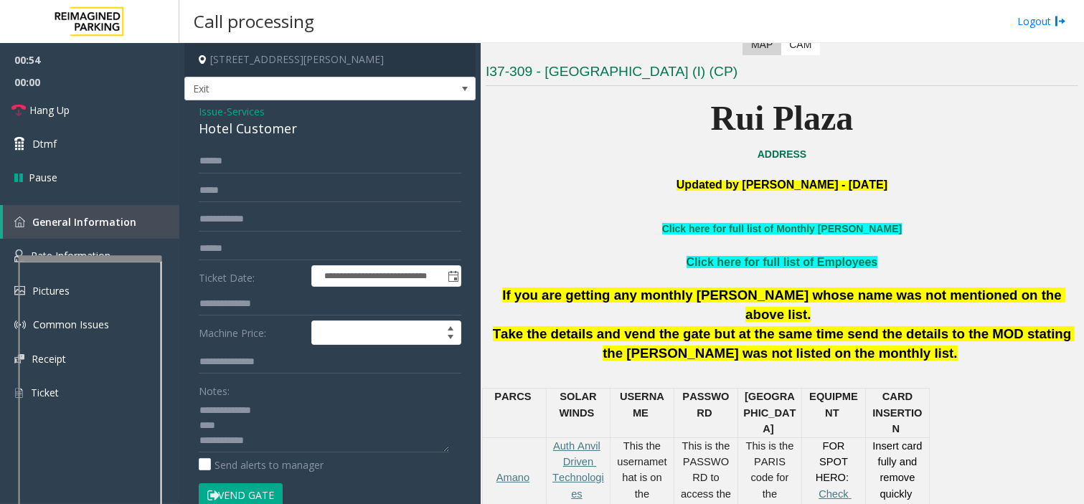
click at [253, 491] on button "Vend Gate" at bounding box center [241, 495] width 84 height 24
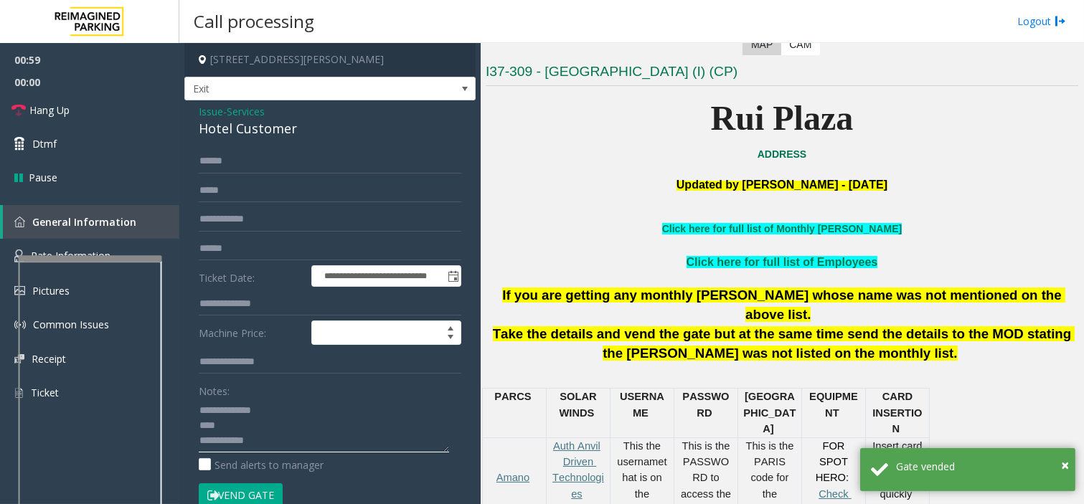
click at [288, 441] on textarea at bounding box center [324, 426] width 250 height 54
paste textarea "**********"
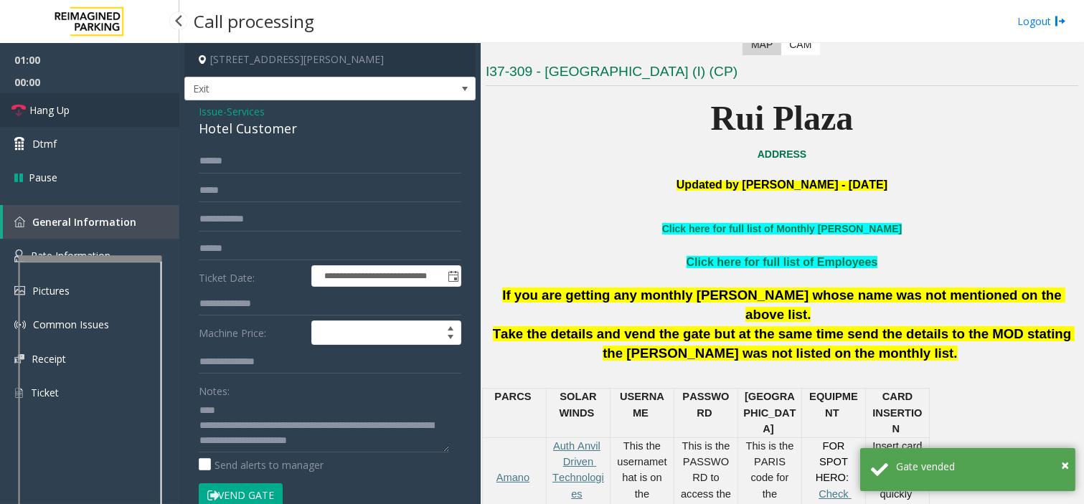
click at [62, 118] on link "Hang Up" at bounding box center [89, 110] width 179 height 34
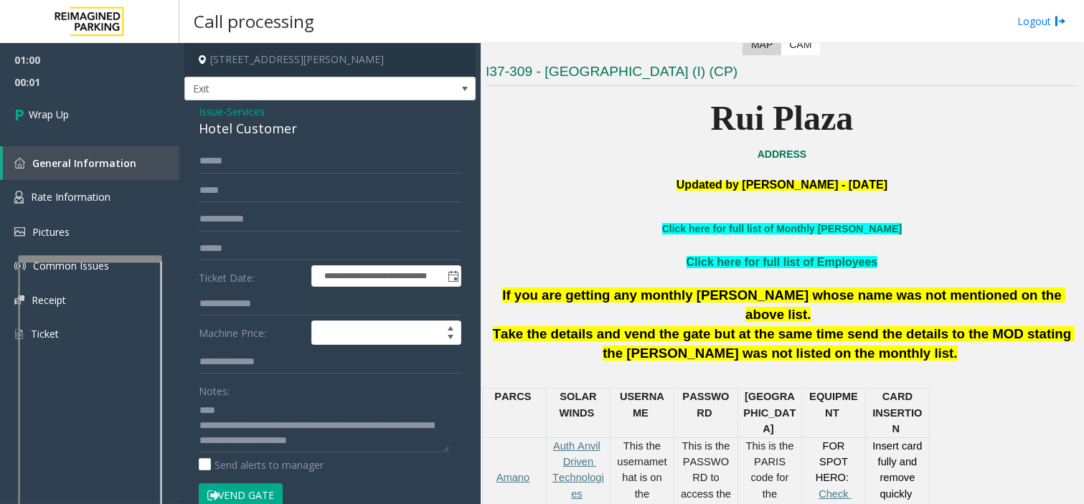
scroll to position [0, 0]
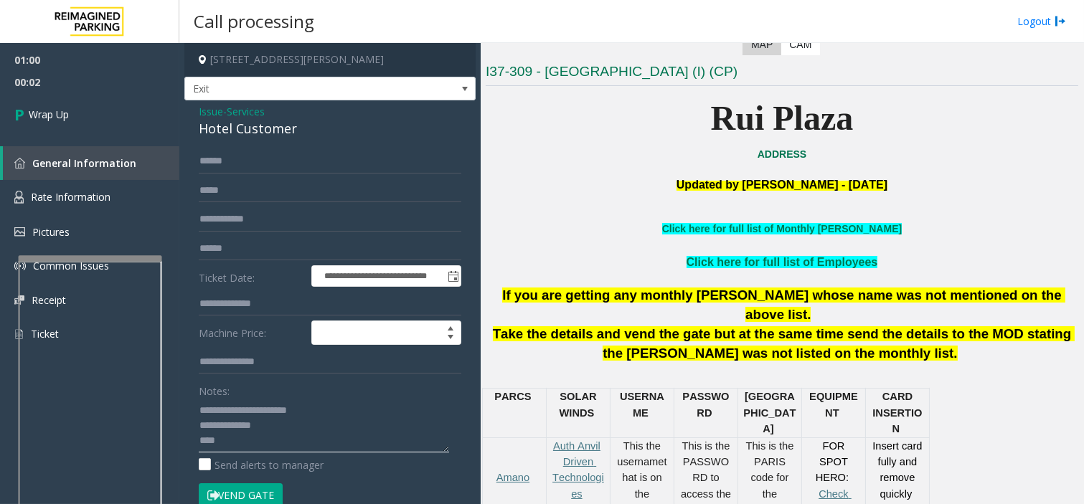
click at [265, 440] on textarea at bounding box center [324, 426] width 250 height 54
type textarea "**********"
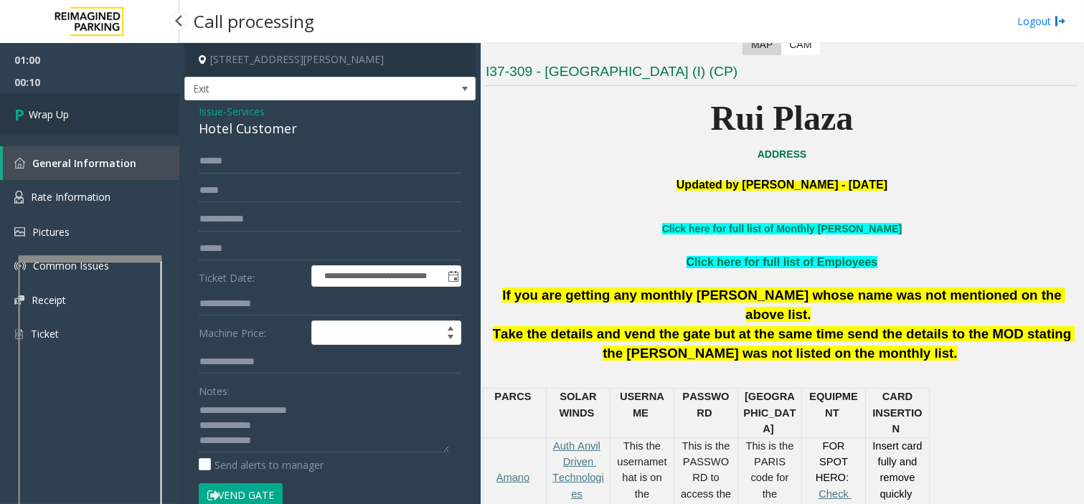
click at [121, 112] on link "Wrap Up" at bounding box center [89, 114] width 179 height 42
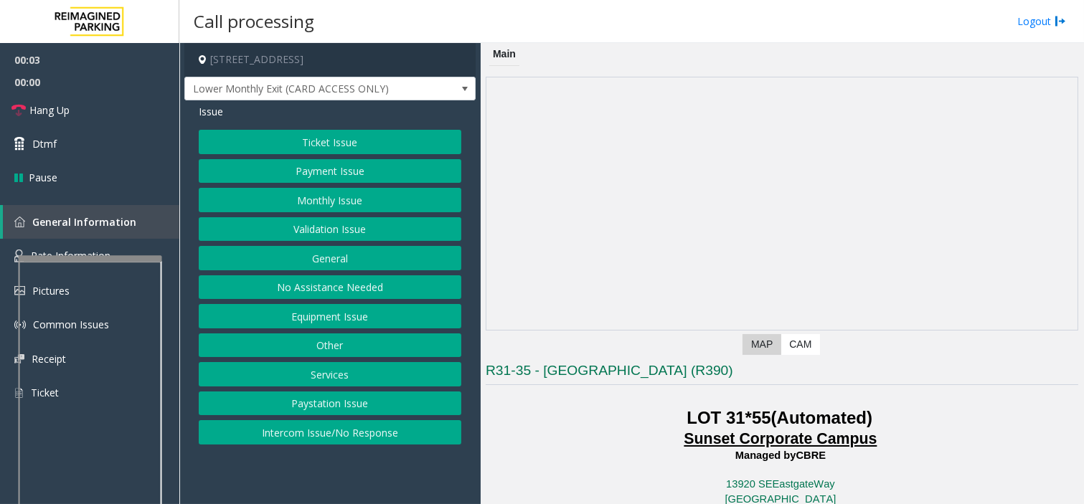
drag, startPoint x: 349, startPoint y: 465, endPoint x: 339, endPoint y: 468, distance: 11.1
drag, startPoint x: 339, startPoint y: 468, endPoint x: 324, endPoint y: 473, distance: 16.1
click at [324, 473] on app-call-processing-form "[STREET_ADDRESS] Lower Monthly Exit (CARD ACCESS ONLY) Issue Ticket Issue Payme…" at bounding box center [329, 273] width 301 height 461
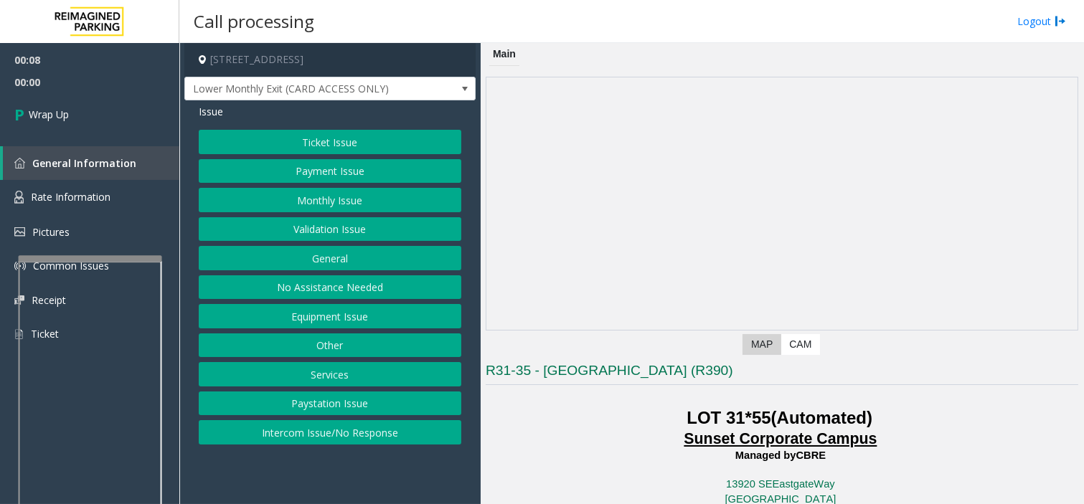
click at [306, 321] on button "Equipment Issue" at bounding box center [330, 316] width 263 height 24
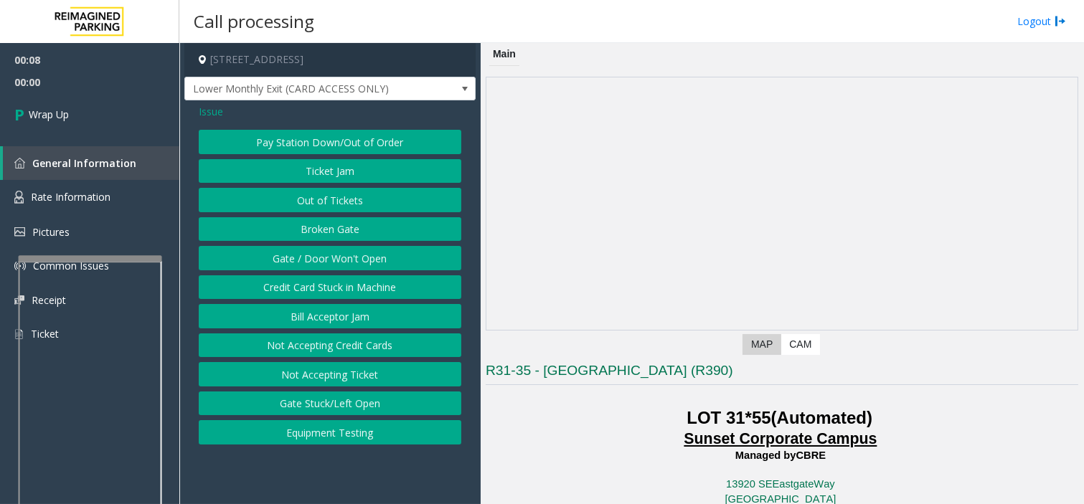
drag, startPoint x: 318, startPoint y: 436, endPoint x: 303, endPoint y: 392, distance: 46.1
click at [313, 425] on button "Equipment Testing" at bounding box center [330, 432] width 263 height 24
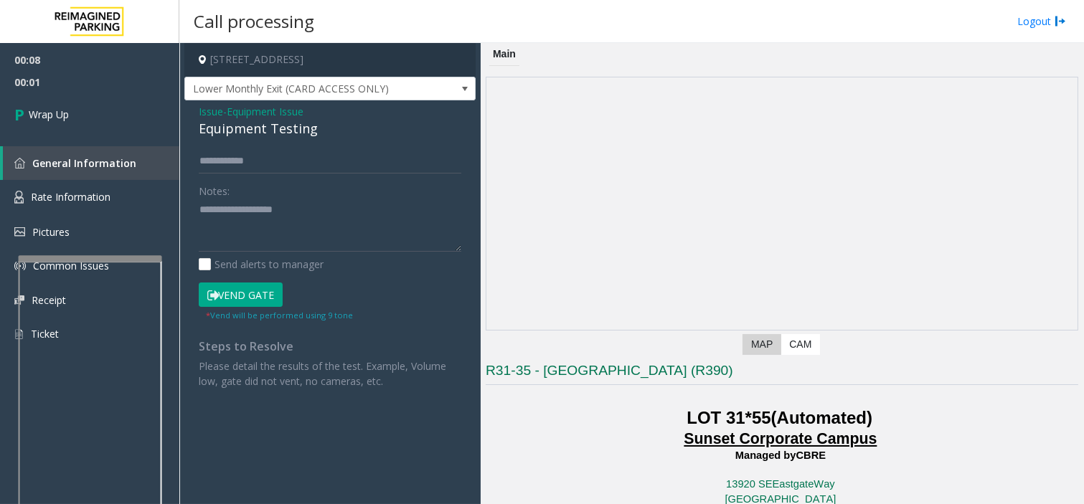
click at [258, 133] on div "Equipment Testing" at bounding box center [330, 128] width 263 height 19
copy div "Equipment Testing"
drag, startPoint x: 273, startPoint y: 242, endPoint x: 52, endPoint y: 129, distance: 247.4
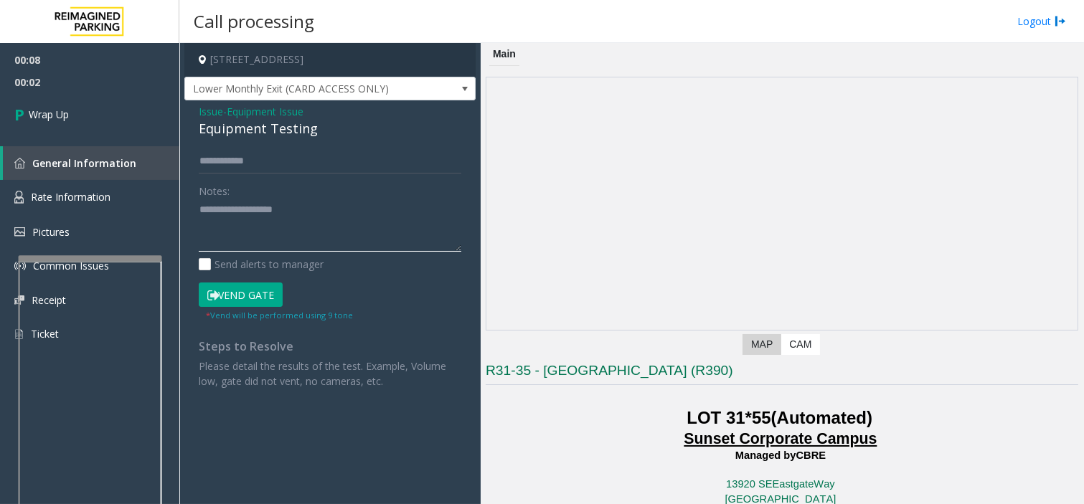
click at [270, 242] on textarea at bounding box center [330, 226] width 263 height 54
type textarea "*"
paste textarea "**********"
type textarea "**********"
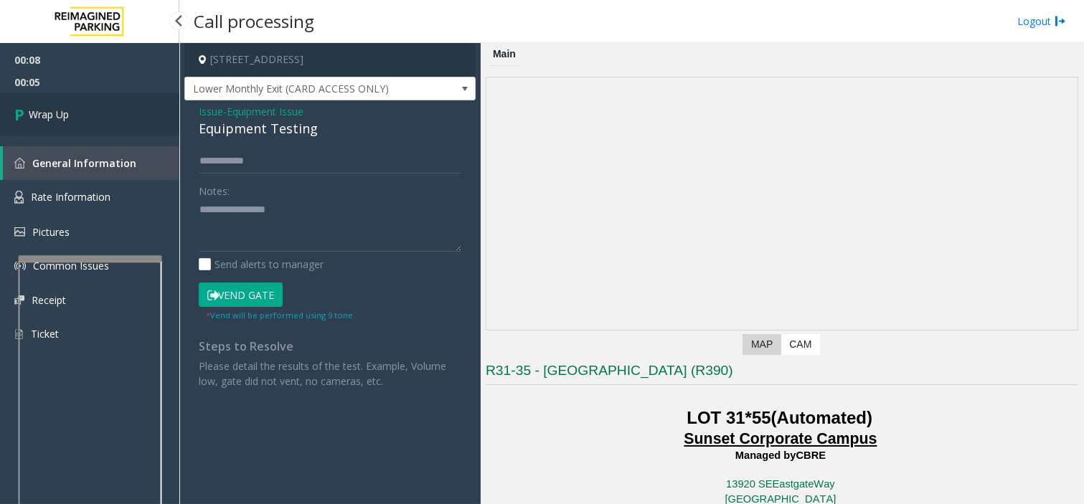
click at [87, 116] on link "Wrap Up" at bounding box center [89, 114] width 179 height 42
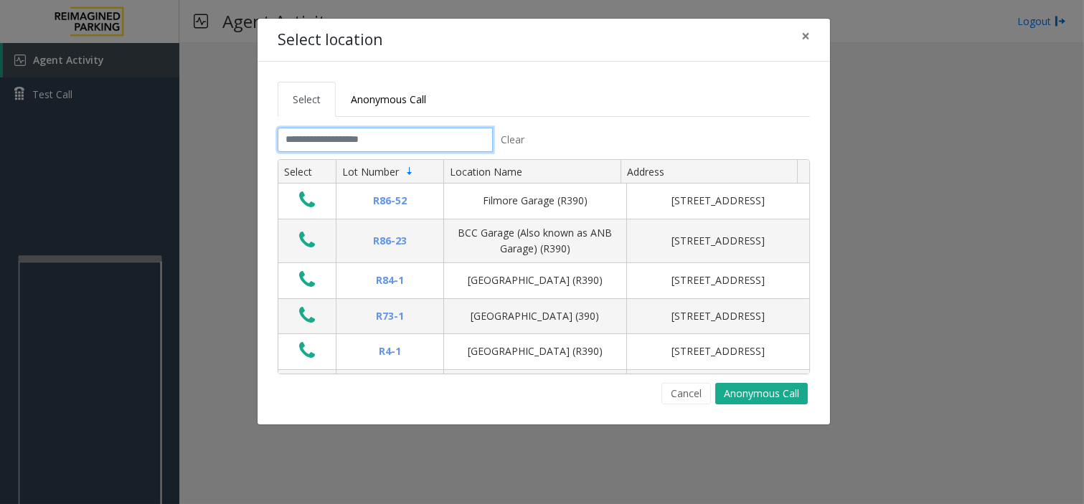
click at [426, 134] on input "text" at bounding box center [385, 140] width 215 height 24
click at [425, 138] on input "text" at bounding box center [385, 140] width 215 height 24
click at [680, 391] on button "Cancel" at bounding box center [685, 394] width 49 height 22
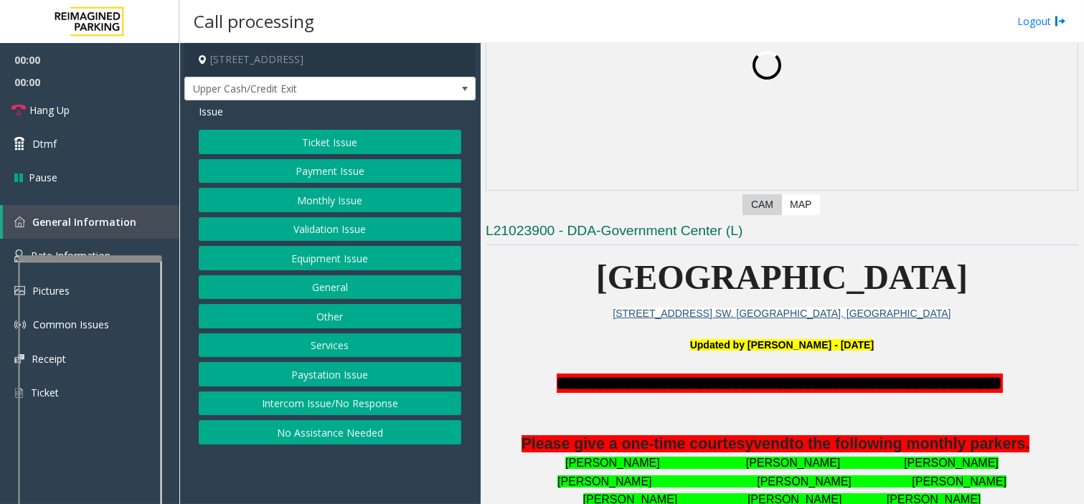
scroll to position [398, 0]
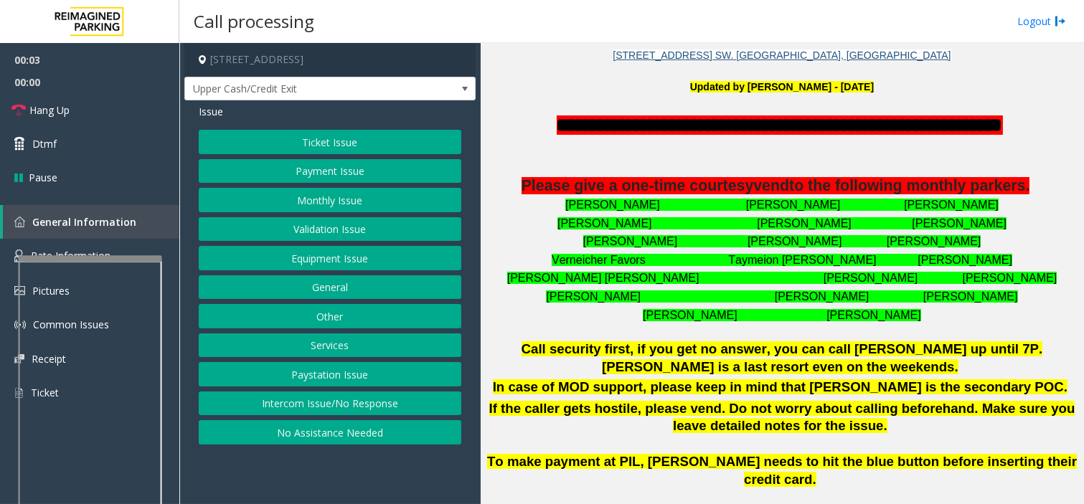
drag, startPoint x: 342, startPoint y: 469, endPoint x: 293, endPoint y: 486, distance: 52.2
click at [293, 486] on app-call-processing-form "[STREET_ADDRESS] Upper Cash/Credit Exit Issue Ticket Issue Payment Issue Monthl…" at bounding box center [329, 273] width 301 height 461
click at [363, 169] on button "Payment Issue" at bounding box center [330, 171] width 263 height 24
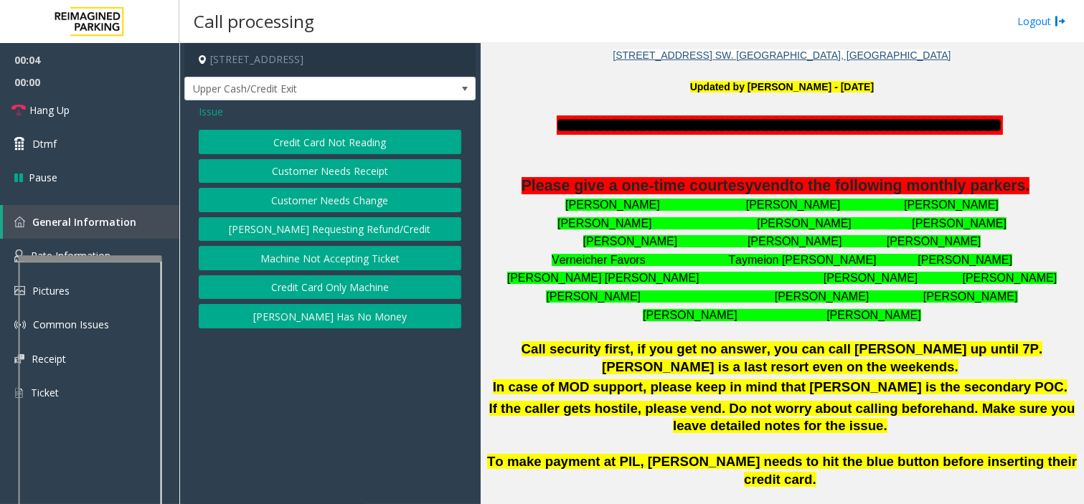
click at [373, 175] on button "Customer Needs Receipt" at bounding box center [330, 171] width 263 height 24
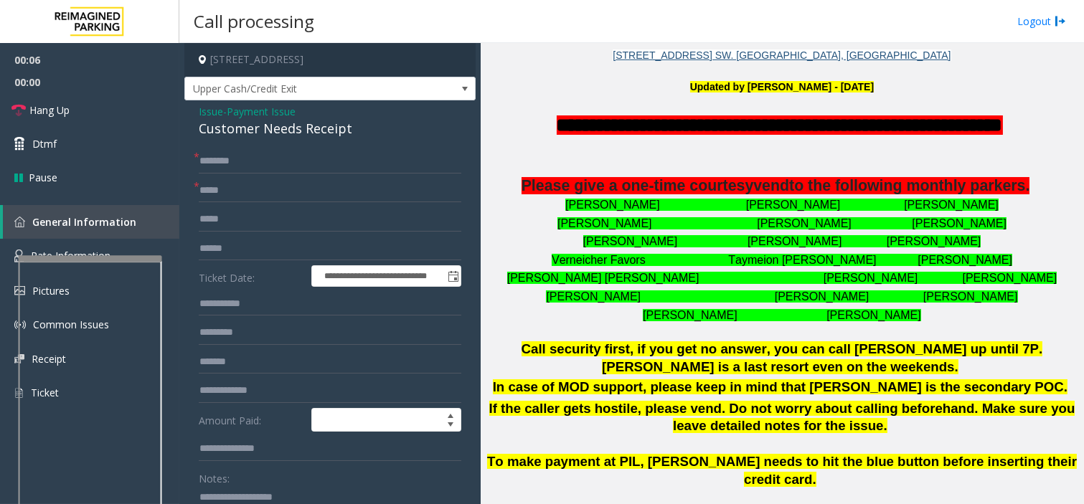
paste textarea "**********"
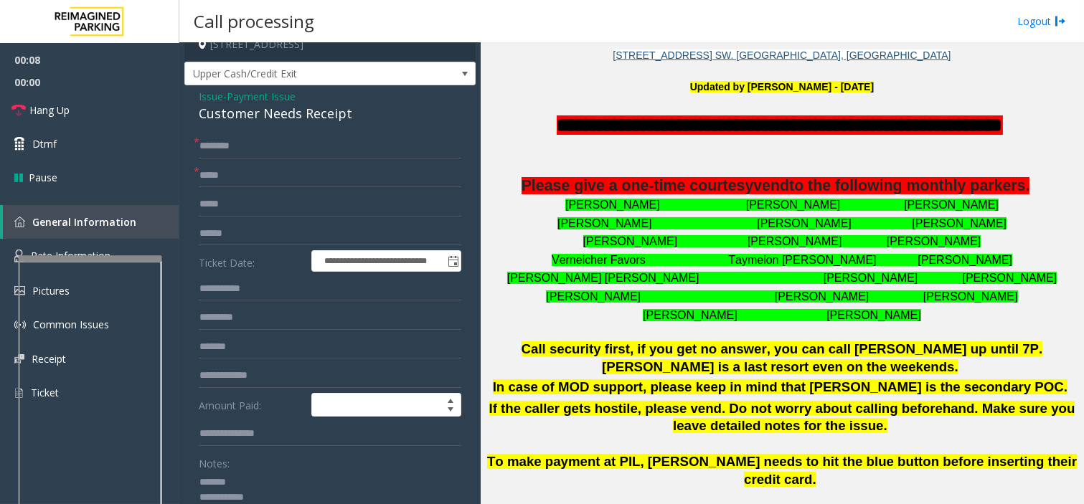
click at [254, 110] on div "Customer Needs Receipt" at bounding box center [330, 113] width 263 height 19
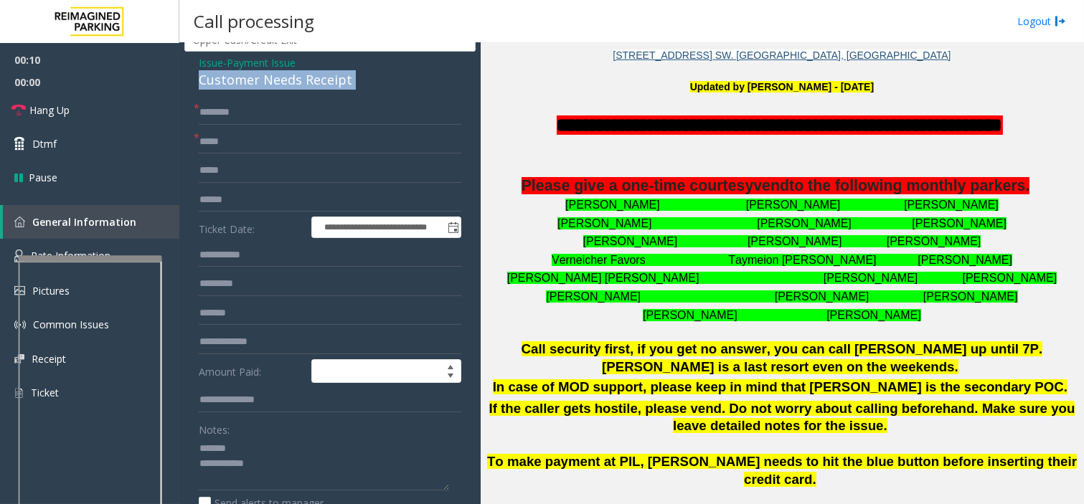
scroll to position [54, 0]
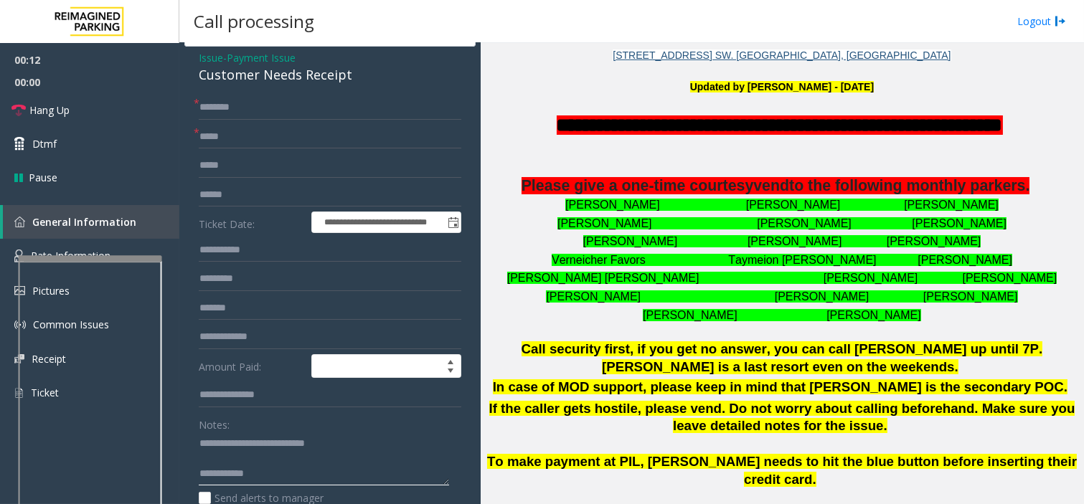
click at [362, 476] on textarea at bounding box center [324, 460] width 250 height 54
type textarea "**********"
click at [133, 93] on link "Hang Up" at bounding box center [89, 110] width 179 height 34
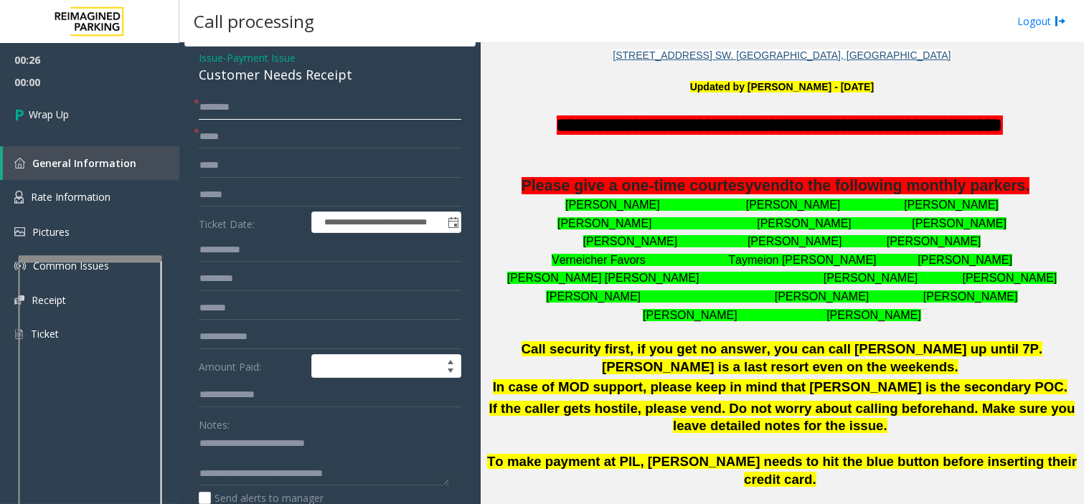
click at [263, 106] on input "text" at bounding box center [330, 107] width 263 height 24
type input "**"
click at [262, 143] on input "*" at bounding box center [330, 137] width 263 height 24
type input "**"
click at [407, 478] on textarea at bounding box center [324, 460] width 250 height 54
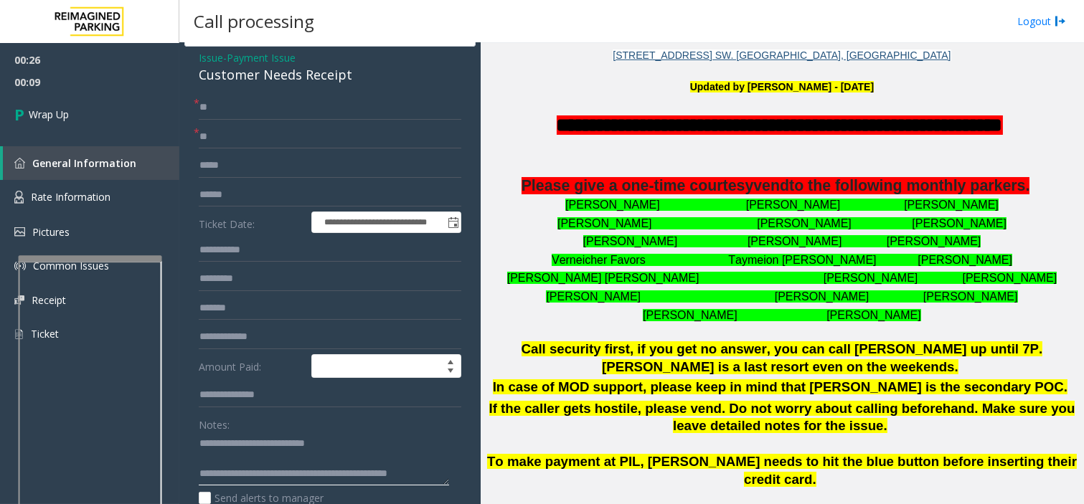
scroll to position [9, 0]
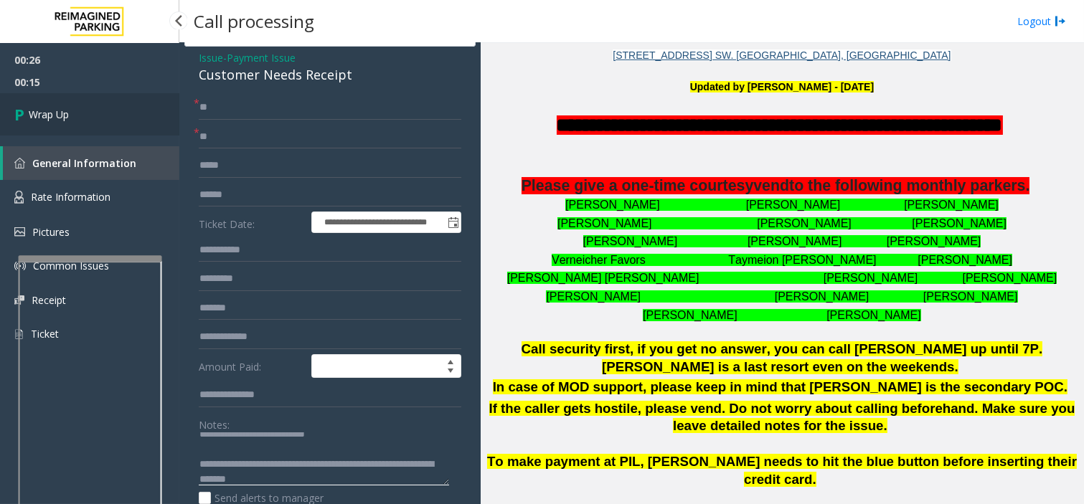
type textarea "**********"
click at [90, 99] on link "Wrap Up" at bounding box center [89, 114] width 179 height 42
